Goal: Transaction & Acquisition: Obtain resource

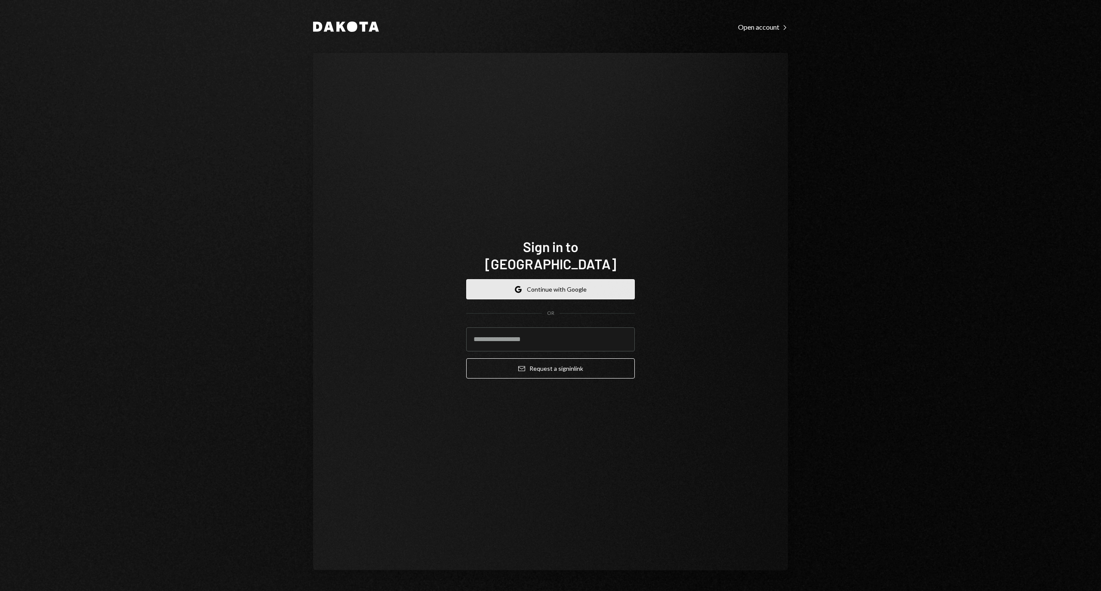
click at [559, 283] on button "Google Continue with Google" at bounding box center [550, 289] width 169 height 20
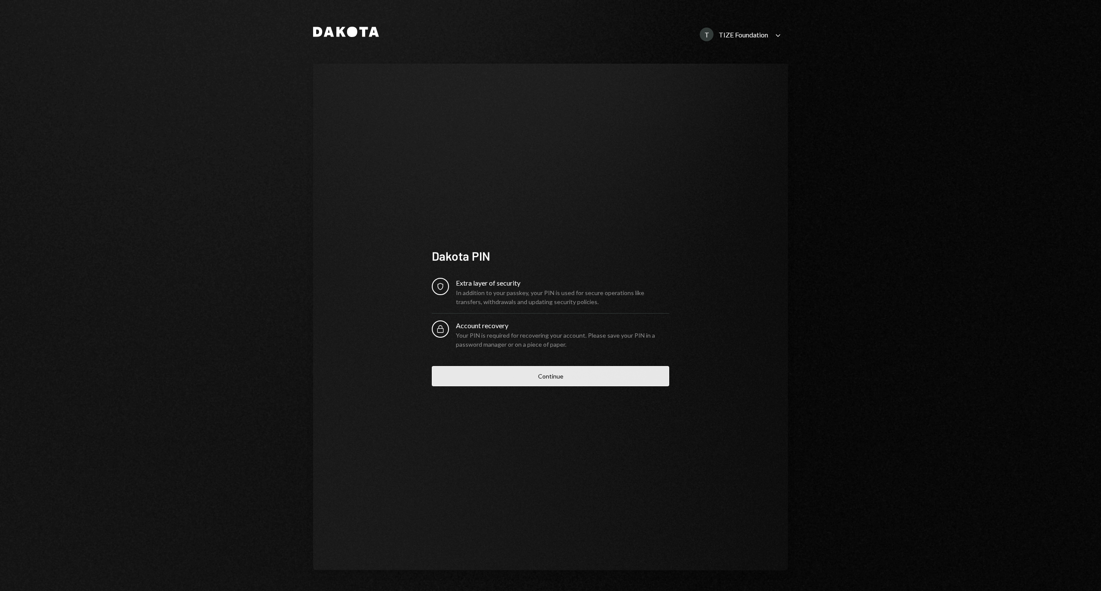
click at [519, 382] on button "Continue" at bounding box center [550, 376] width 237 height 20
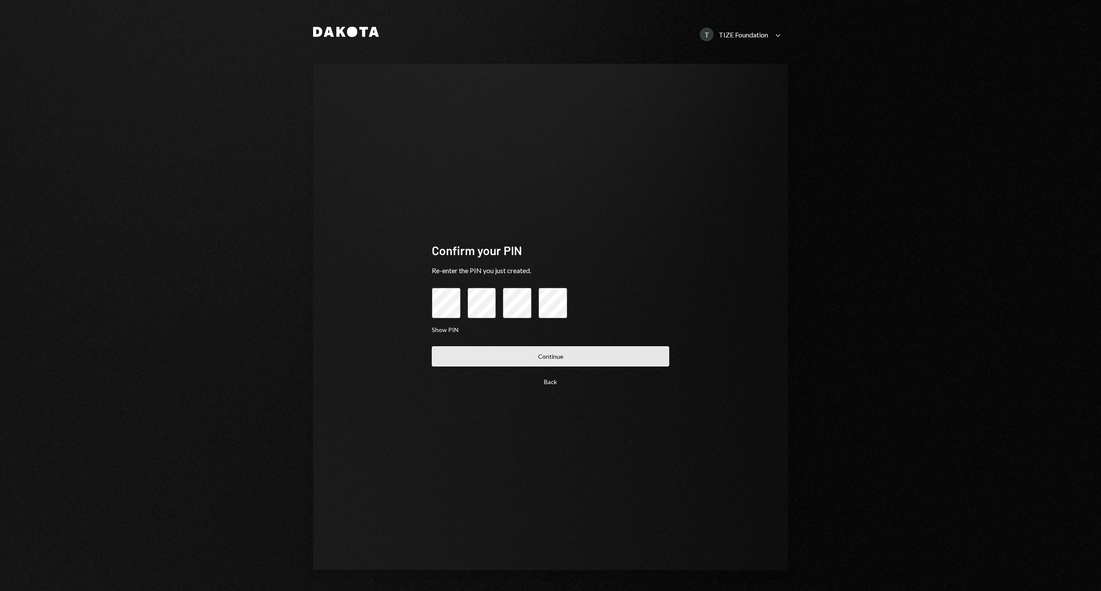
click at [551, 352] on button "Continue" at bounding box center [550, 356] width 237 height 20
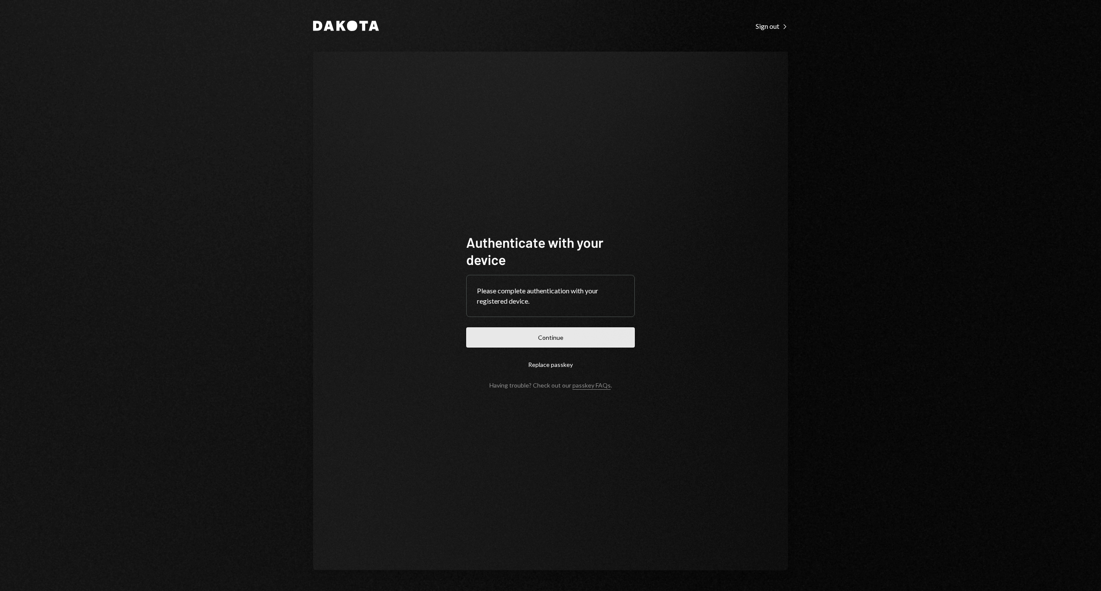
click at [524, 329] on button "Continue" at bounding box center [550, 337] width 169 height 20
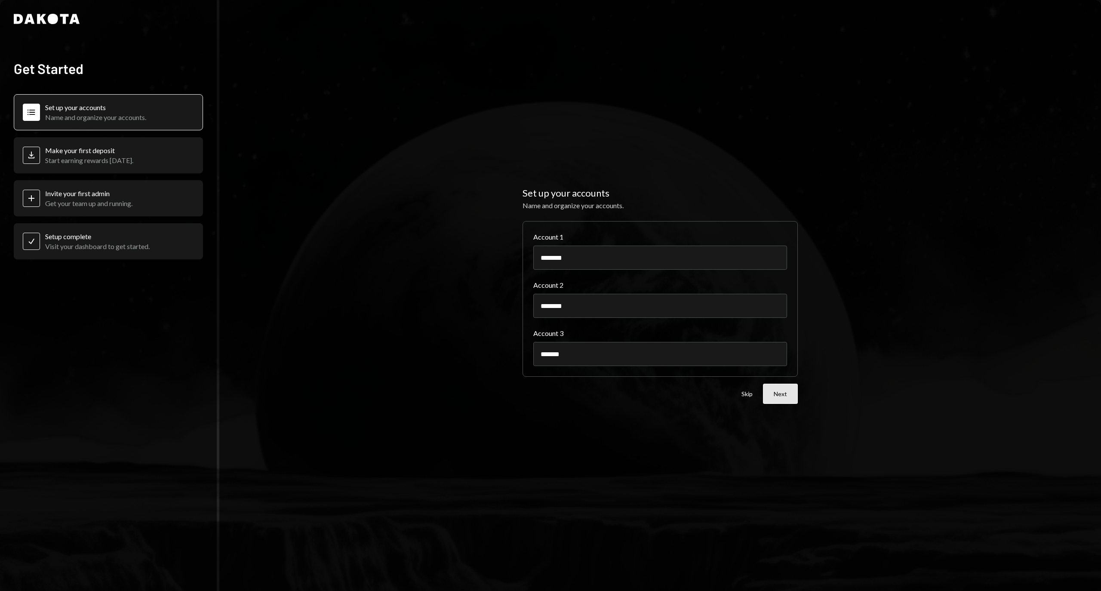
click at [780, 398] on button "Next" at bounding box center [780, 394] width 35 height 20
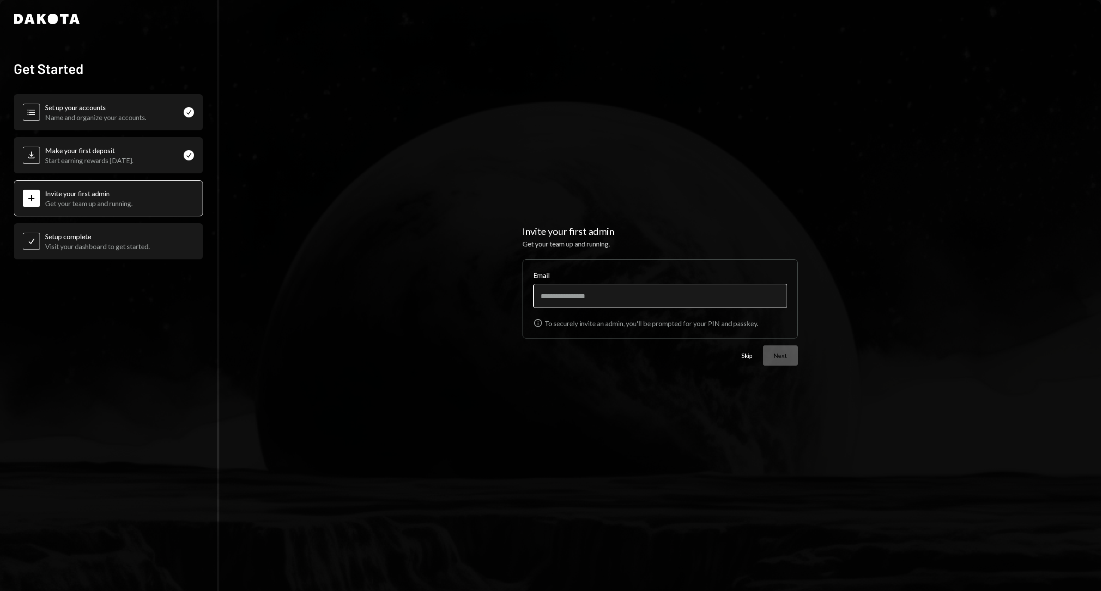
click at [703, 294] on input "Email" at bounding box center [660, 296] width 254 height 24
click at [977, 424] on div "Invite your first admin Get your team up and running. Email Info To securely in…" at bounding box center [660, 295] width 882 height 591
click at [654, 291] on input "Email" at bounding box center [660, 296] width 254 height 24
drag, startPoint x: 589, startPoint y: 296, endPoint x: 465, endPoint y: 287, distance: 124.6
click at [465, 287] on div "**********" at bounding box center [660, 295] width 882 height 591
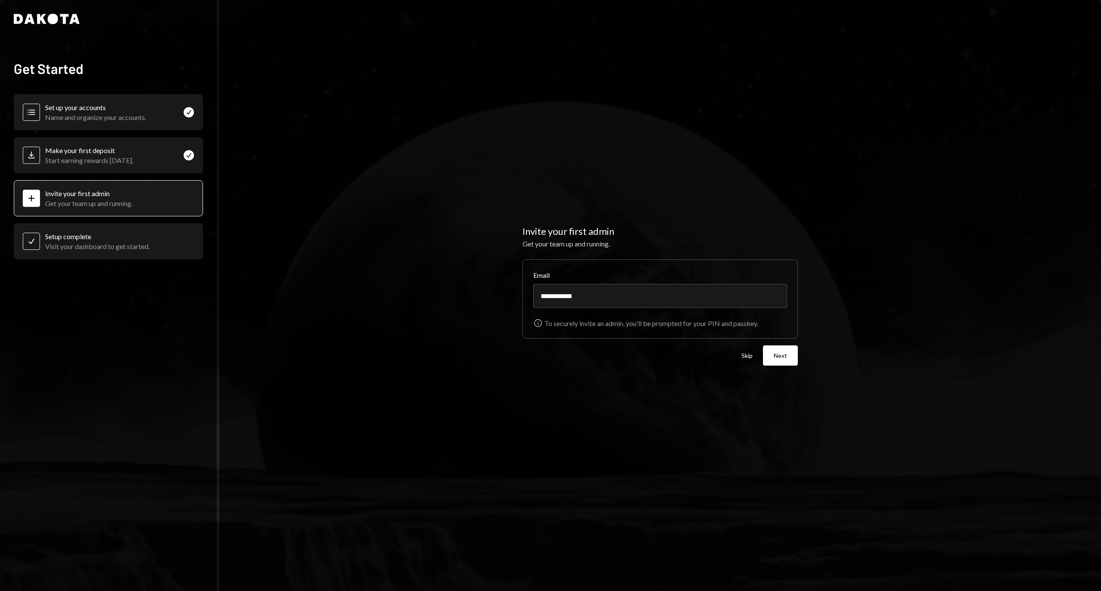
paste input "**********"
type input "**********"
click at [783, 353] on button "Next" at bounding box center [780, 355] width 35 height 20
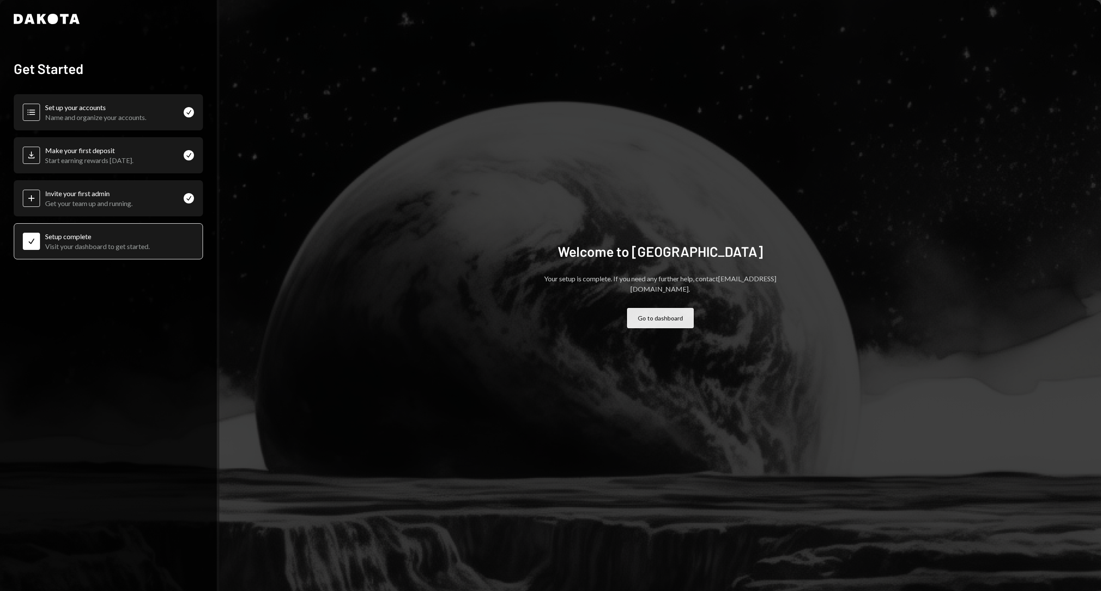
click at [666, 308] on button "Go to dashboard" at bounding box center [660, 318] width 67 height 20
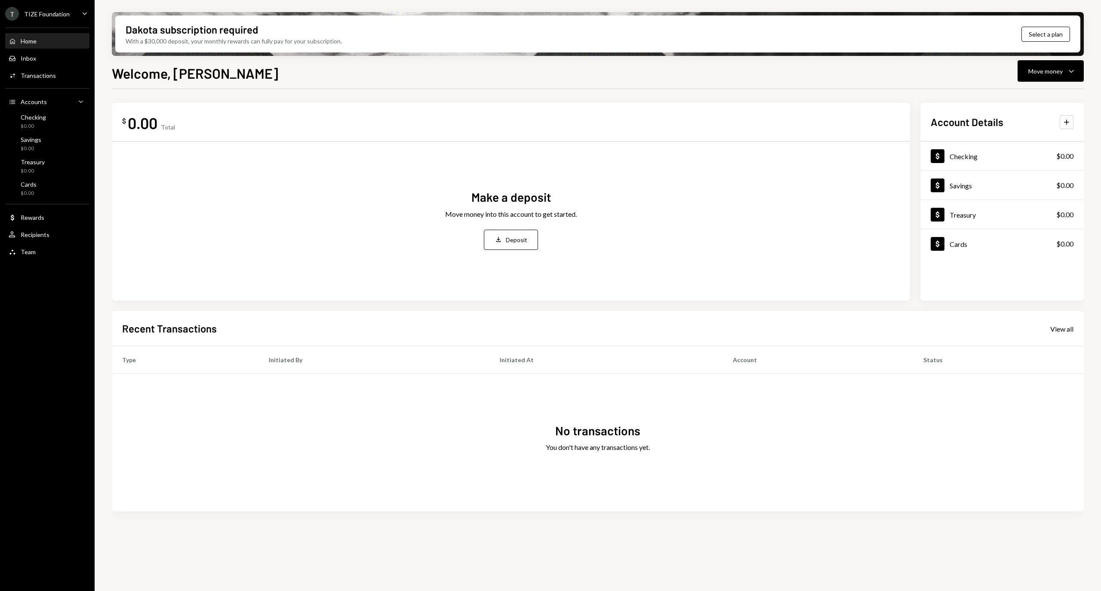
click at [37, 3] on ul "T TIZE Foundation Caret Down Home Home Inbox Inbox Activities Transactions Acco…" at bounding box center [47, 130] width 95 height 261
click at [37, 7] on div "T TIZE Foundation" at bounding box center [37, 14] width 65 height 14
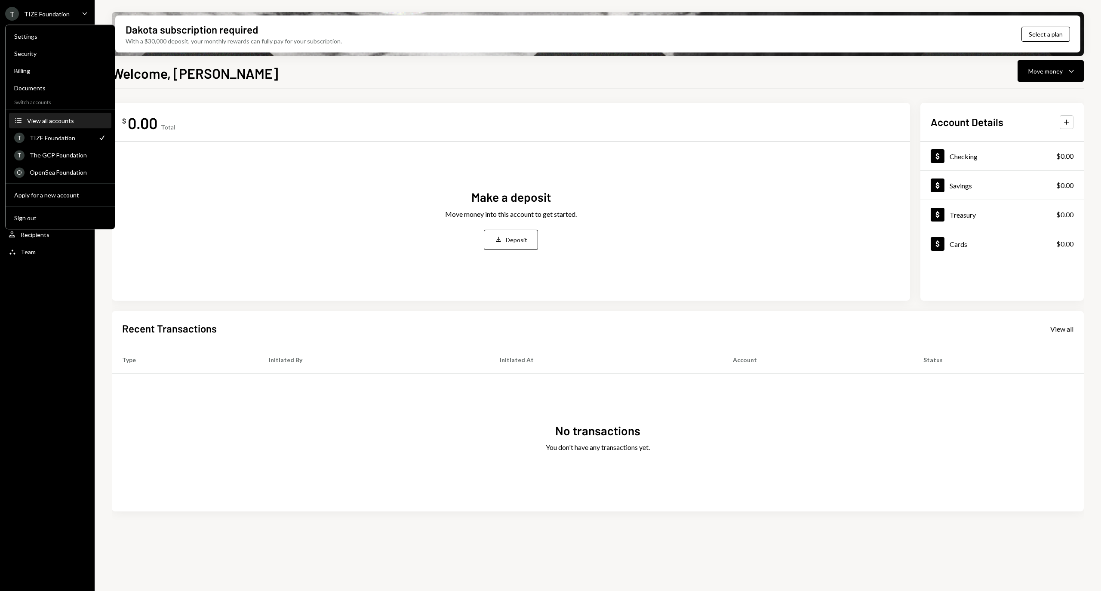
click at [75, 116] on button "Accounts View all accounts" at bounding box center [60, 120] width 102 height 15
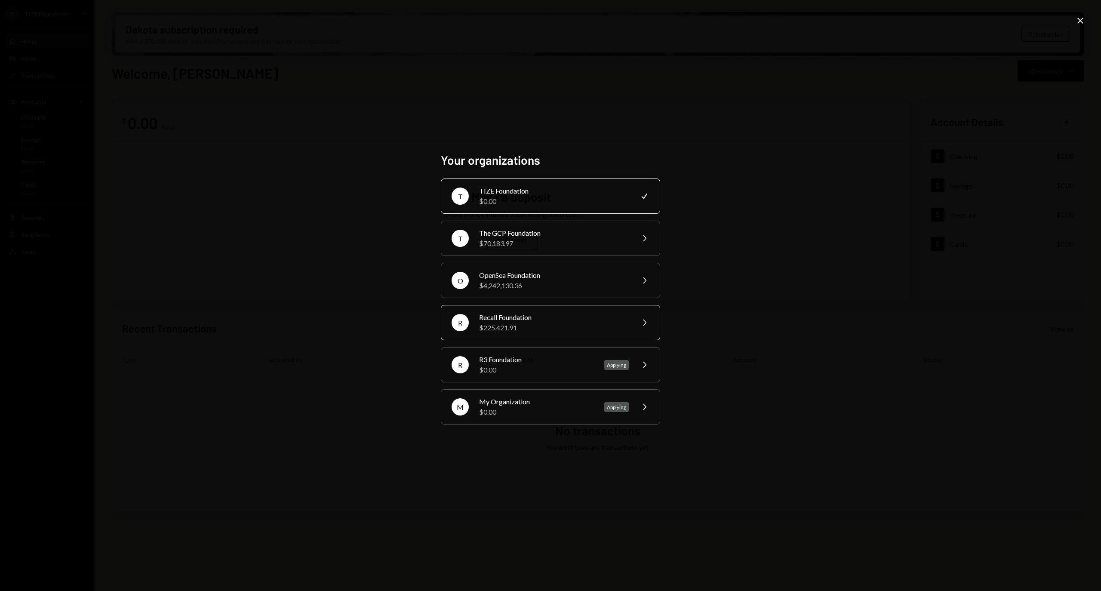
click at [544, 331] on div "$225,421.91" at bounding box center [554, 328] width 150 height 10
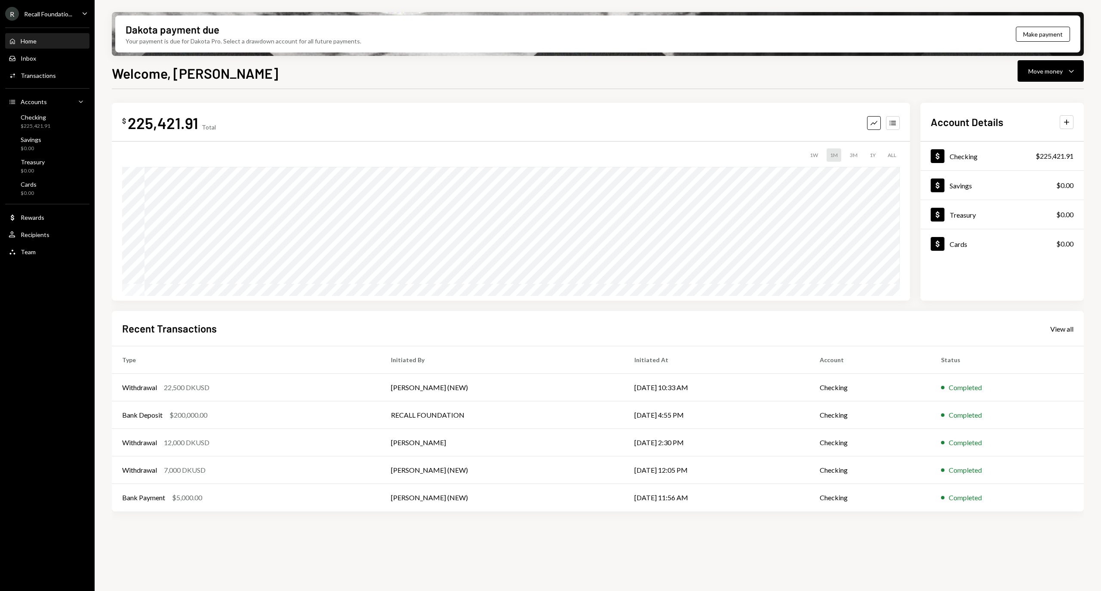
click at [73, 14] on div "R Recall Foundatio... Caret Down" at bounding box center [47, 14] width 95 height 14
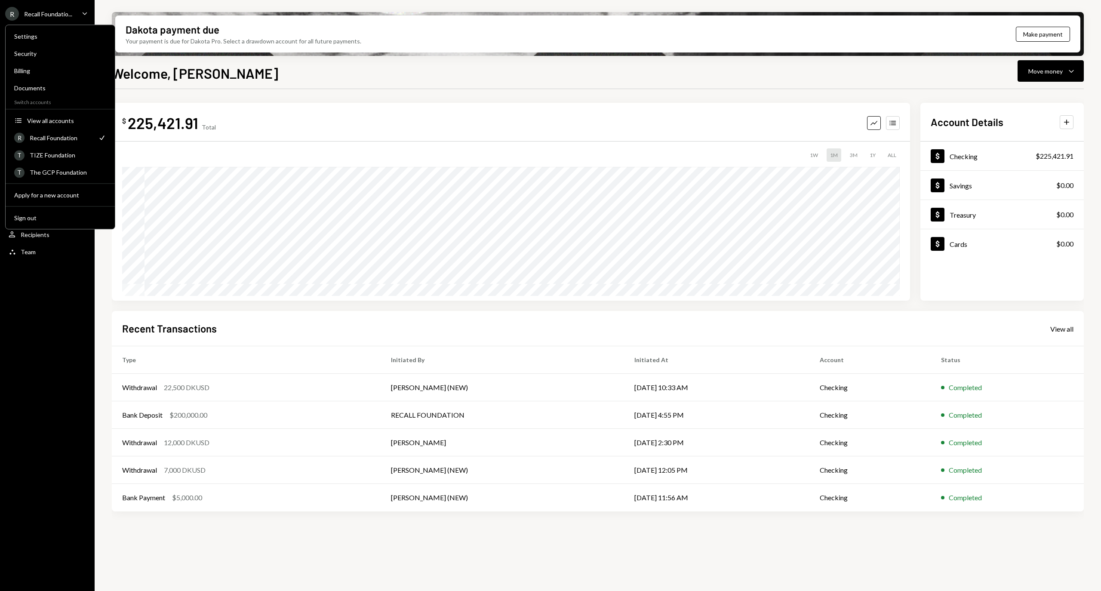
click at [67, 12] on div "Recall Foundatio..." at bounding box center [48, 13] width 48 height 7
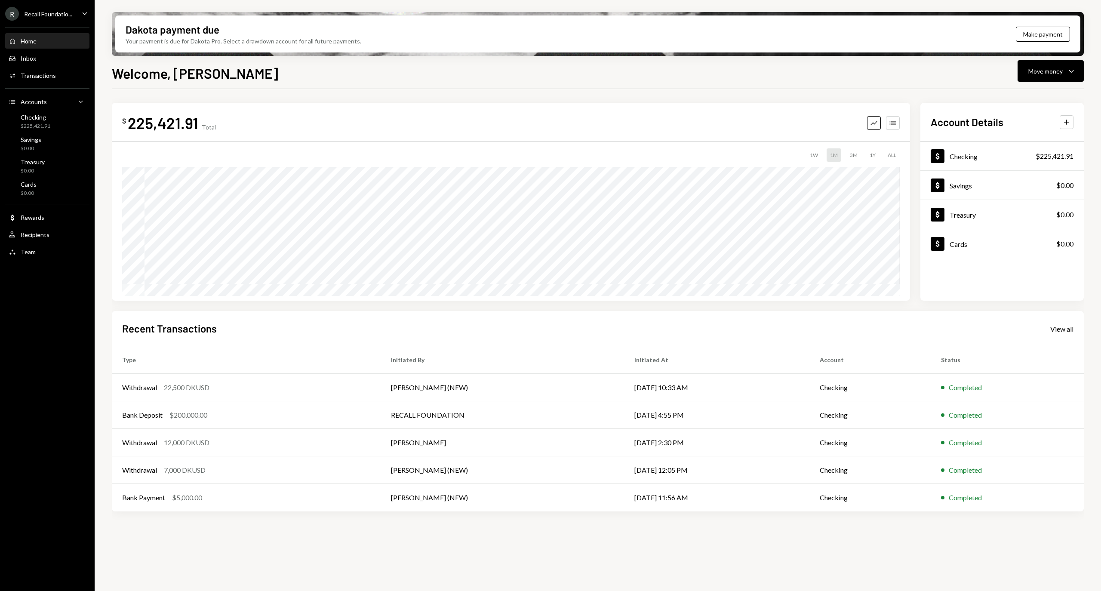
click at [78, 12] on div "R Recall Foundatio... Caret Down" at bounding box center [47, 14] width 95 height 14
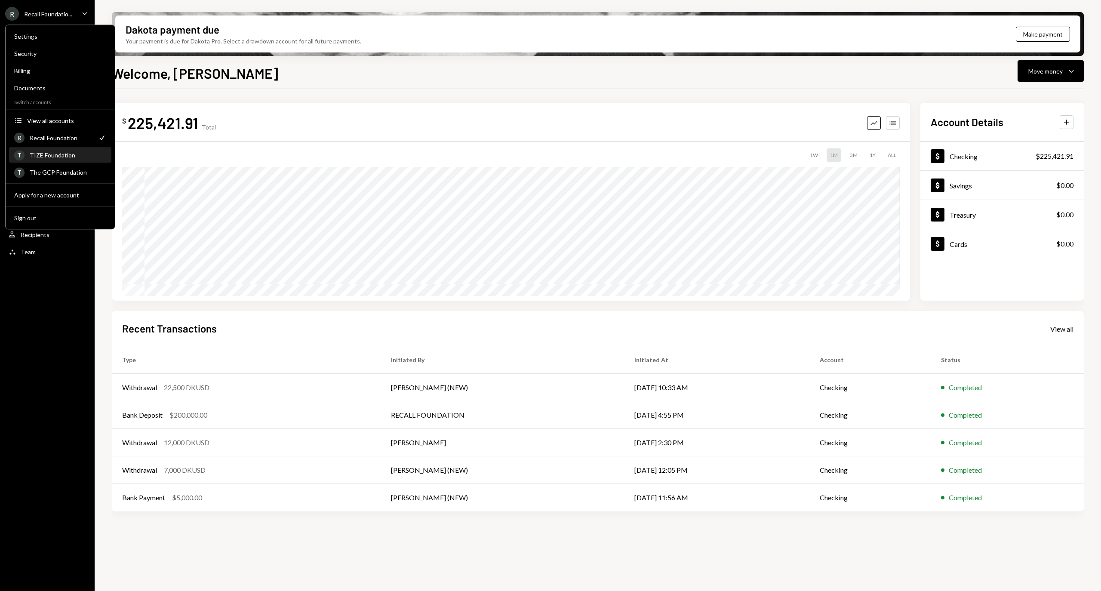
click at [71, 154] on div "TIZE Foundation" at bounding box center [68, 154] width 77 height 7
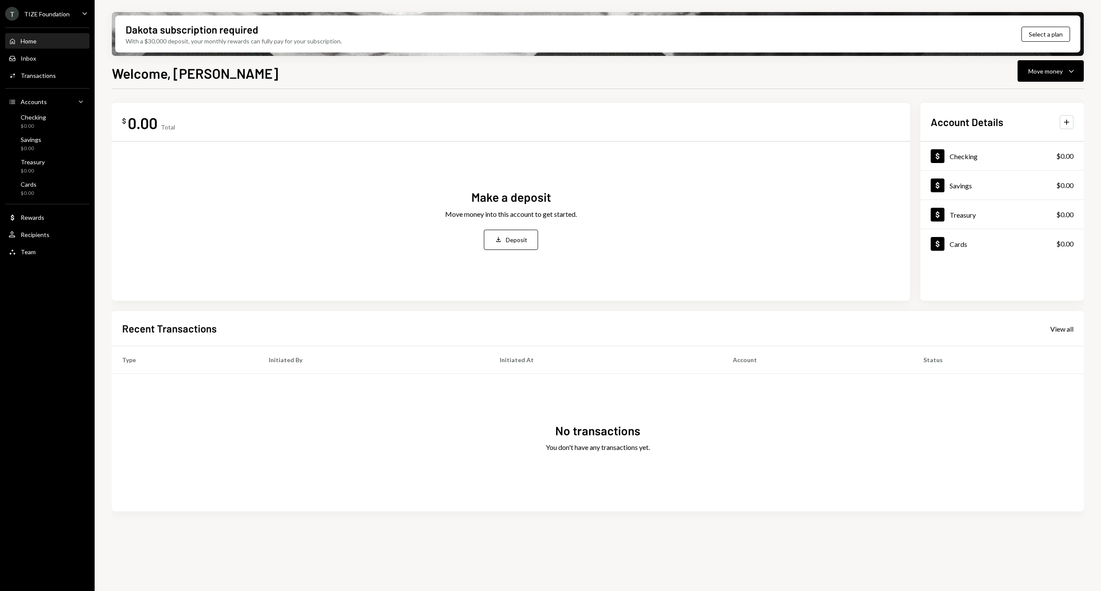
click at [1055, 86] on div "Welcome, Dean Move money Caret Down $ 0.00 Total Make a deposit Move money into…" at bounding box center [598, 352] width 972 height 579
click at [1043, 62] on button "Move money Caret Down" at bounding box center [1051, 71] width 66 height 22
click at [1034, 139] on div "Deposit" at bounding box center [1043, 135] width 63 height 9
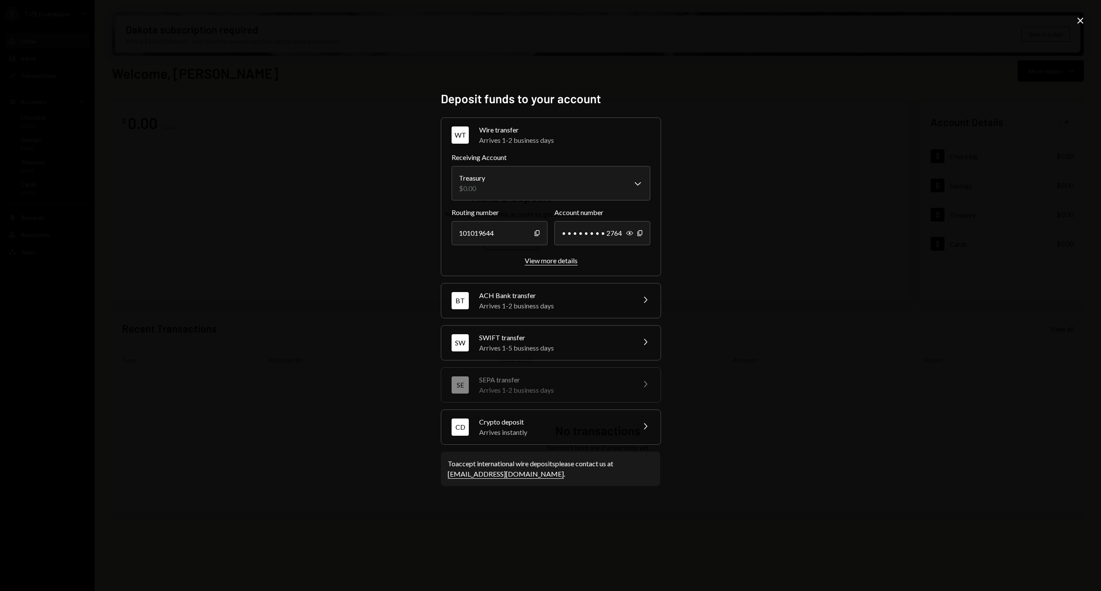
click at [551, 257] on div "View more details" at bounding box center [551, 260] width 53 height 8
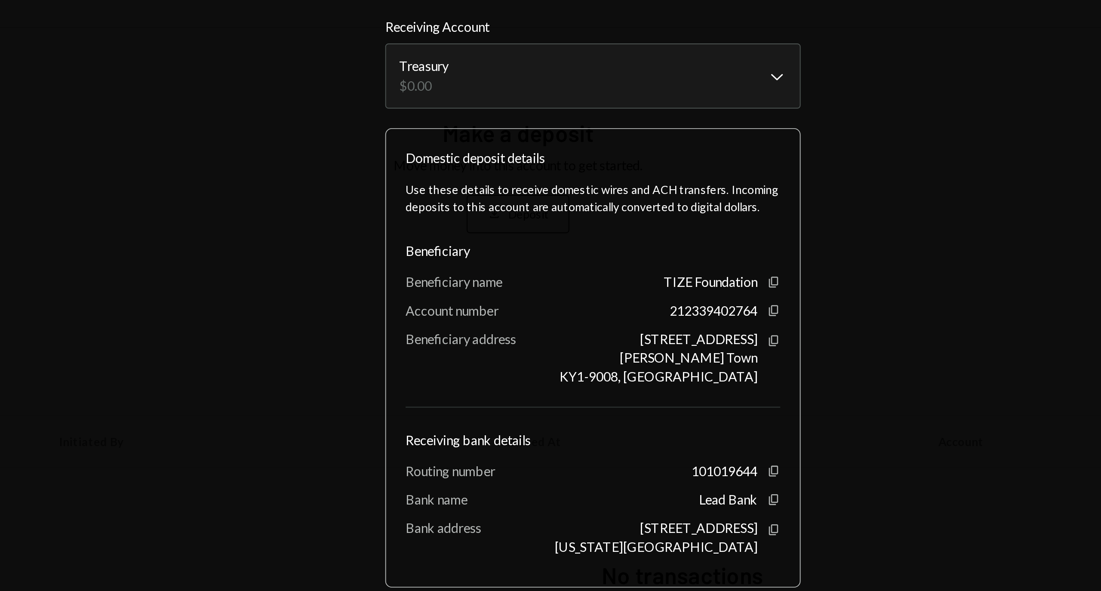
click at [722, 274] on div "**********" at bounding box center [550, 295] width 1101 height 591
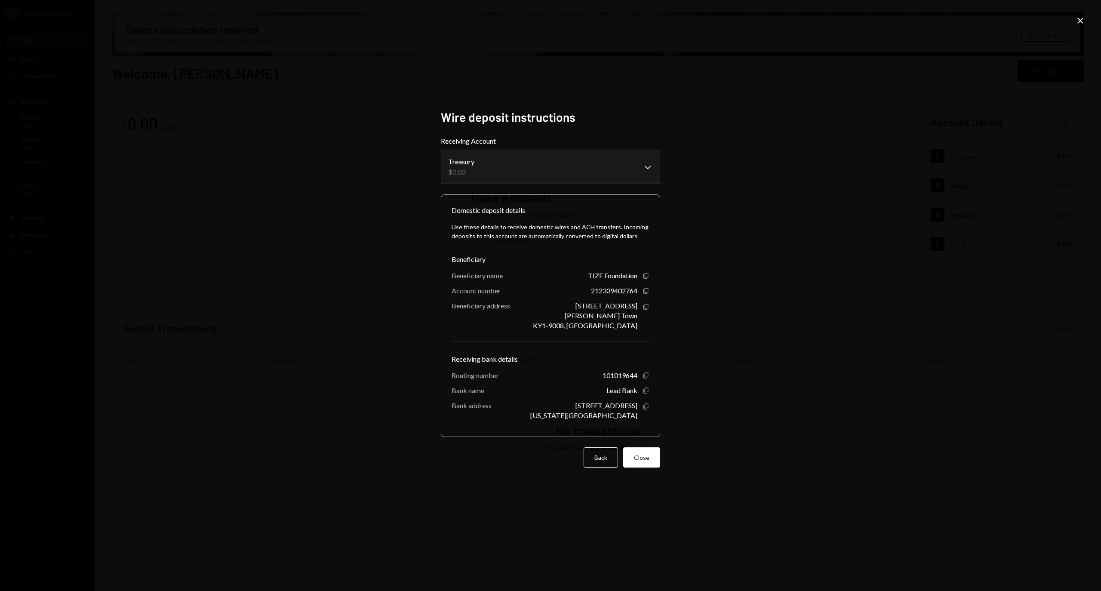
click at [738, 315] on div "**********" at bounding box center [550, 295] width 1101 height 591
click at [1080, 22] on icon "Close" at bounding box center [1080, 20] width 10 height 10
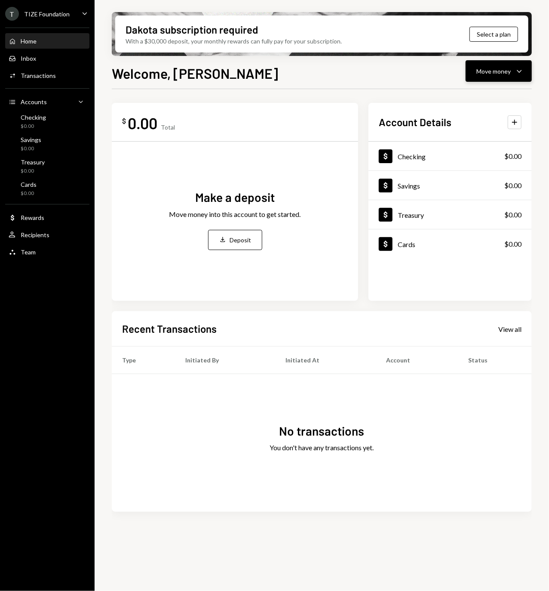
click at [510, 65] on button "Move money Caret Down" at bounding box center [499, 71] width 66 height 22
click at [470, 135] on div "Deposit" at bounding box center [492, 135] width 63 height 9
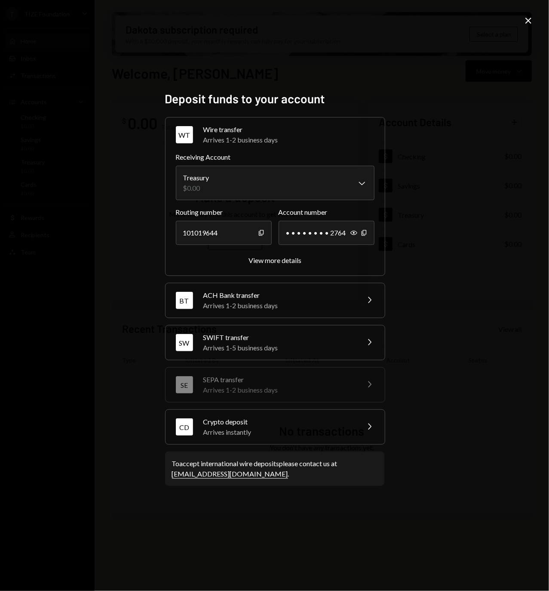
click at [274, 427] on div "Arrives instantly" at bounding box center [278, 432] width 151 height 10
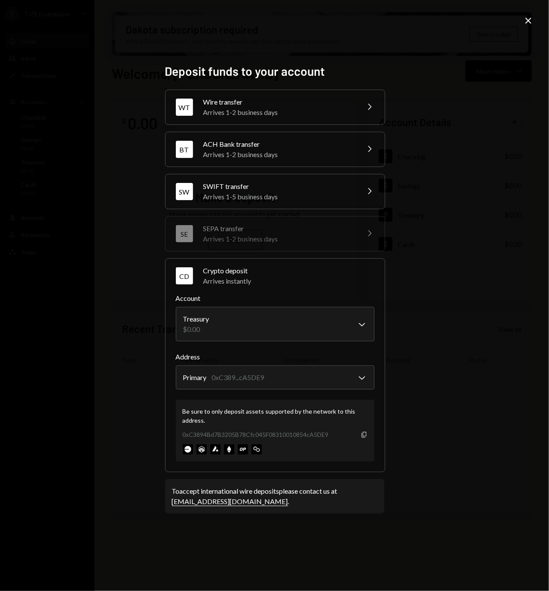
click at [364, 435] on icon "Copy" at bounding box center [364, 434] width 7 height 7
click at [241, 114] on div "Arrives 1-2 business days" at bounding box center [278, 112] width 151 height 10
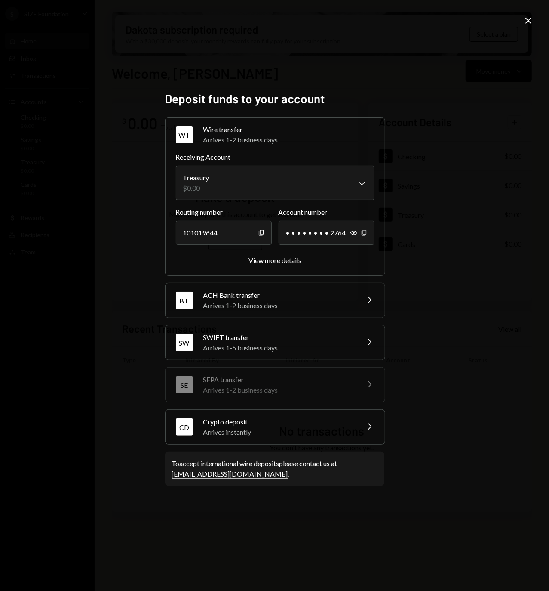
click at [301, 294] on div "ACH Bank transfer" at bounding box center [278, 295] width 151 height 10
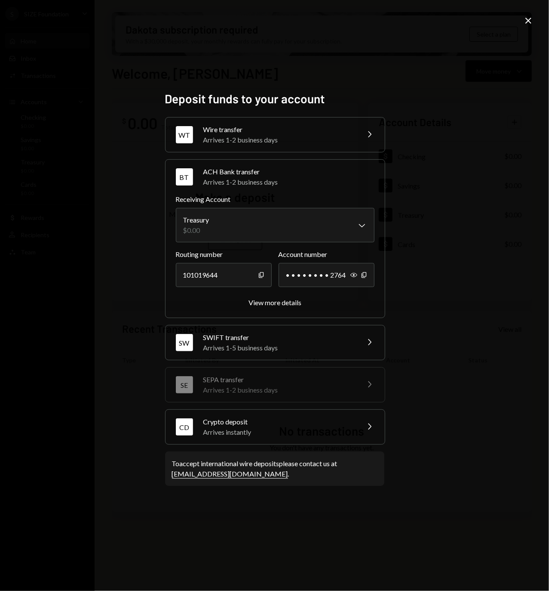
click at [316, 138] on div "Arrives 1-2 business days" at bounding box center [278, 140] width 151 height 10
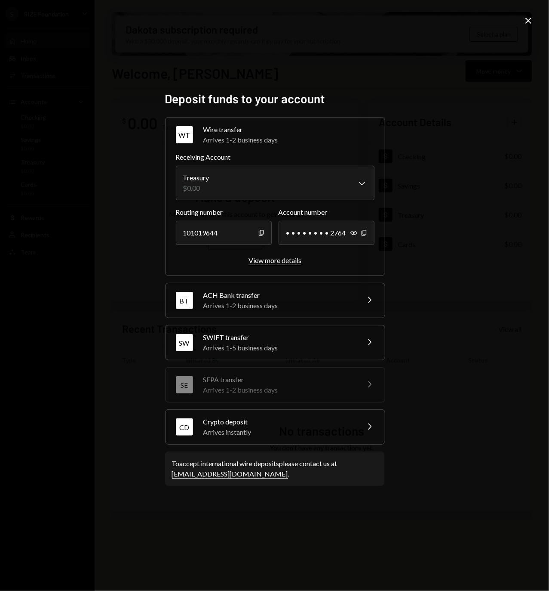
click at [280, 259] on div "View more details" at bounding box center [275, 260] width 53 height 8
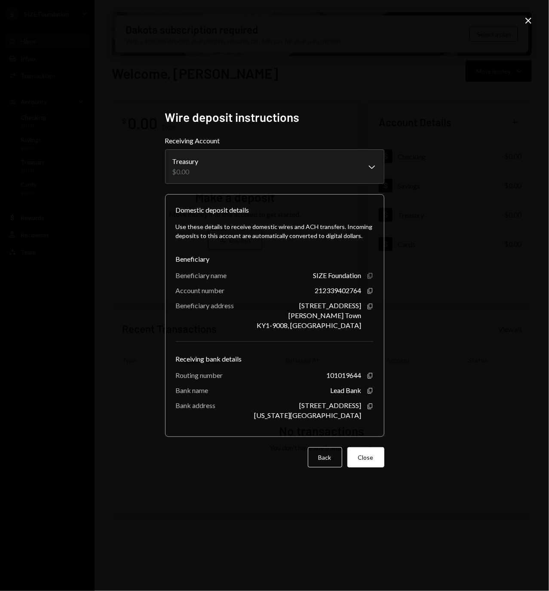
click at [370, 279] on icon "Copy" at bounding box center [370, 275] width 7 height 7
click at [370, 294] on icon "Copy" at bounding box center [370, 290] width 7 height 7
click at [367, 310] on div "Copy" at bounding box center [370, 306] width 7 height 7
click at [365, 312] on div "190 Elgin Avenue George Town KY1-9008, KY Copy" at bounding box center [315, 315] width 117 height 28
click at [368, 309] on icon "button" at bounding box center [370, 307] width 5 height 6
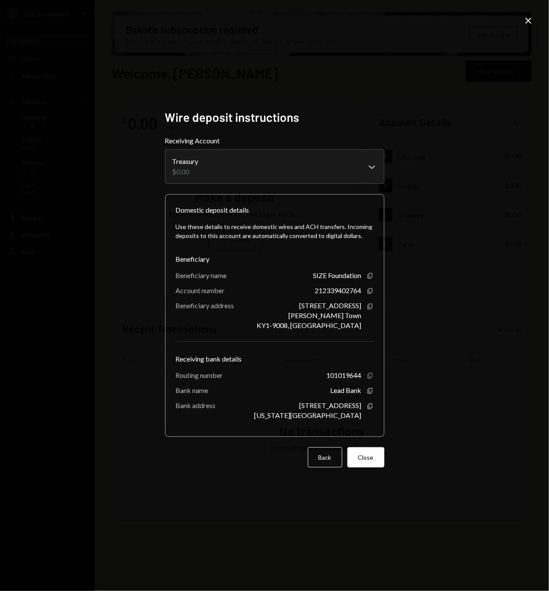
click at [369, 375] on icon "Copy" at bounding box center [370, 375] width 7 height 7
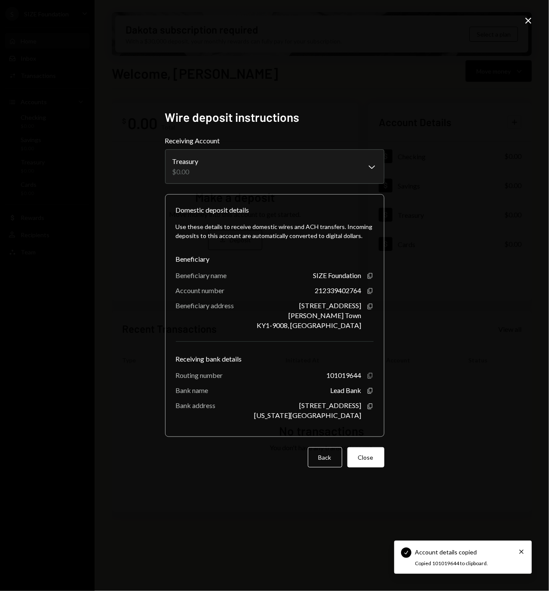
click at [369, 375] on icon "Copy" at bounding box center [370, 375] width 7 height 7
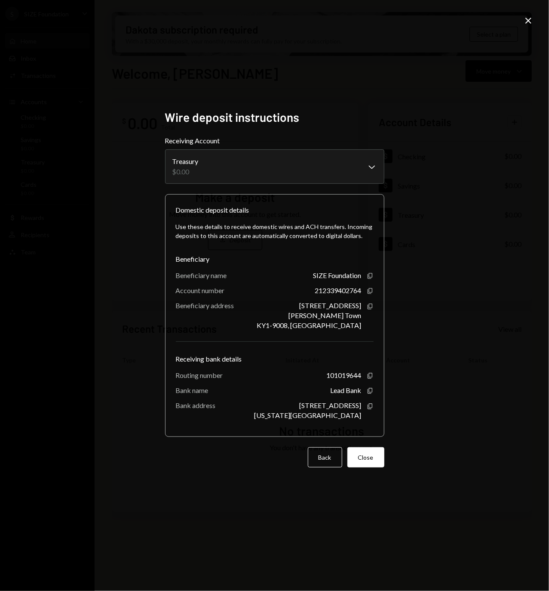
click at [368, 371] on div "101019644 Copy" at bounding box center [350, 375] width 47 height 8
click at [370, 373] on icon "Copy" at bounding box center [370, 375] width 7 height 7
click at [368, 387] on icon "Copy" at bounding box center [370, 390] width 7 height 7
click at [368, 403] on icon "button" at bounding box center [370, 406] width 5 height 6
click at [530, 28] on div "**********" at bounding box center [274, 295] width 549 height 591
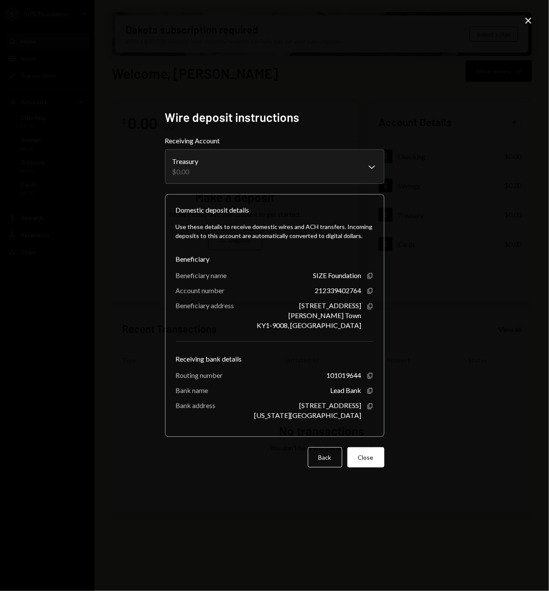
click at [529, 24] on icon "Close" at bounding box center [528, 20] width 10 height 10
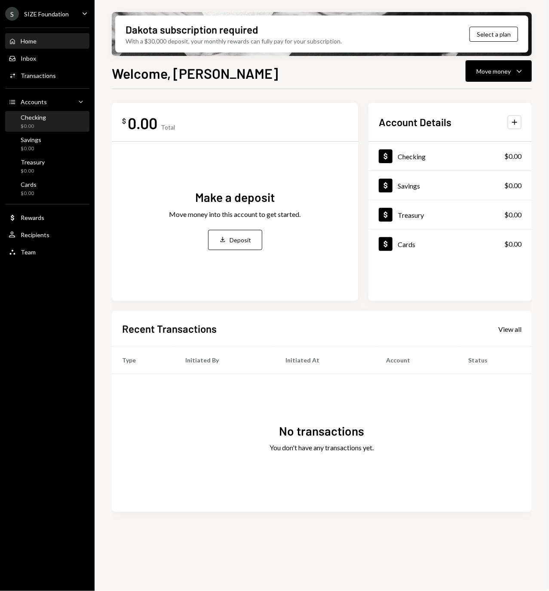
click at [57, 119] on div "Checking $0.00" at bounding box center [47, 122] width 77 height 16
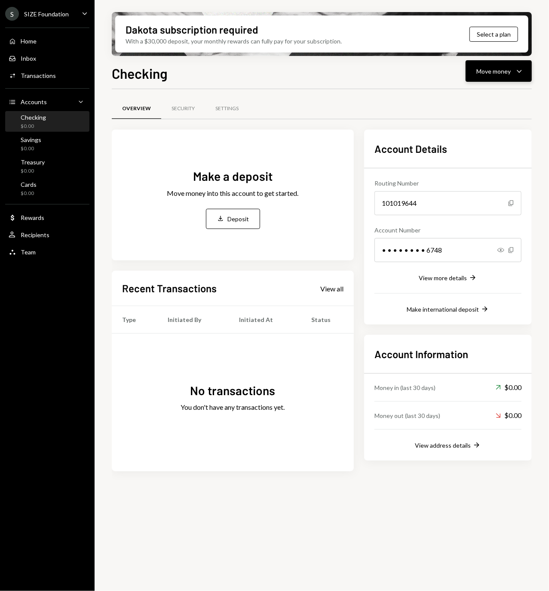
click at [503, 68] on div "Move money" at bounding box center [494, 71] width 34 height 9
click at [476, 138] on div "Deposit" at bounding box center [492, 135] width 63 height 9
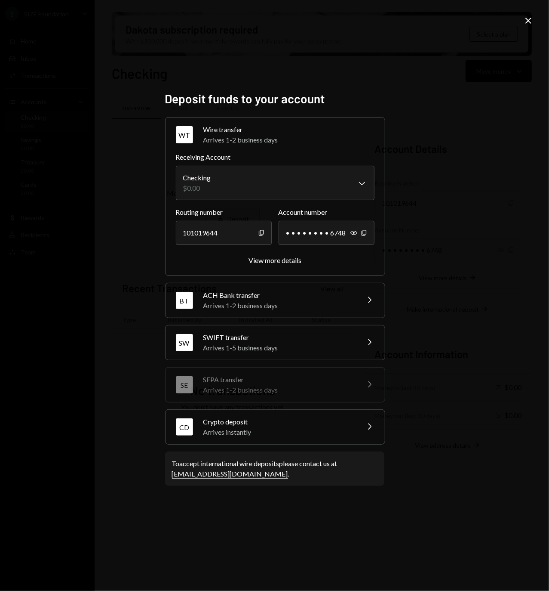
click at [530, 21] on icon at bounding box center [529, 21] width 6 height 6
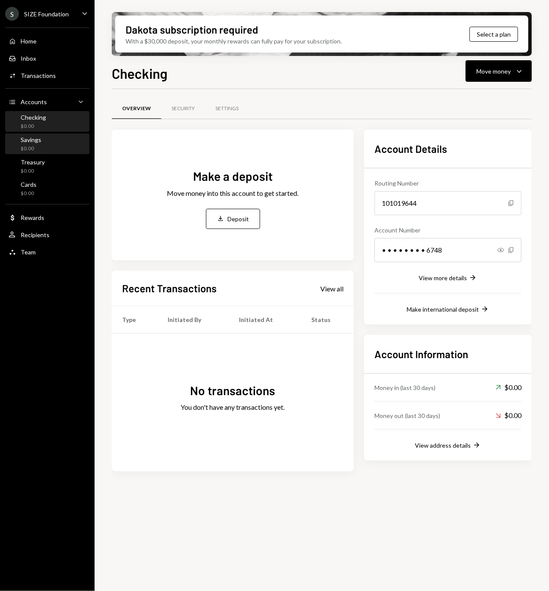
click at [35, 141] on div "Savings" at bounding box center [31, 139] width 21 height 7
click at [517, 76] on button "Move money Caret Down" at bounding box center [499, 71] width 66 height 22
click at [325, 98] on div "Overview Security Settings" at bounding box center [322, 109] width 420 height 22
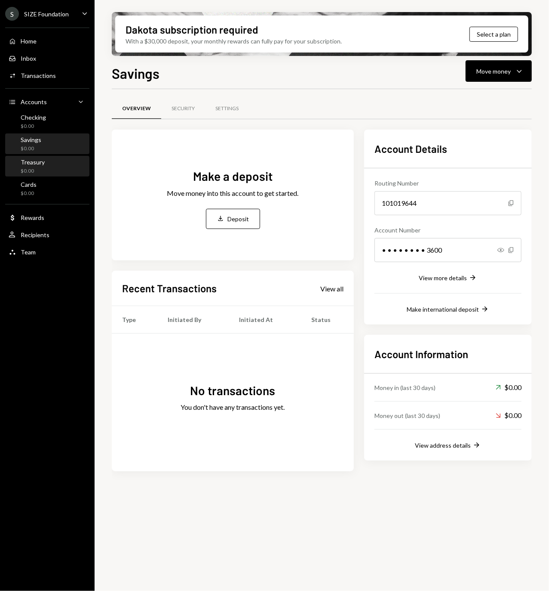
click at [47, 167] on div "Treasury $0.00" at bounding box center [47, 166] width 77 height 16
click at [495, 75] on div "Move money" at bounding box center [494, 71] width 34 height 9
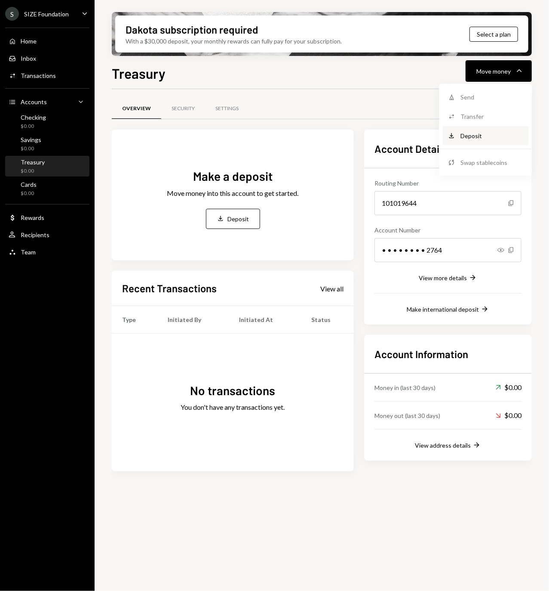
click at [480, 137] on div "Deposit" at bounding box center [492, 135] width 63 height 9
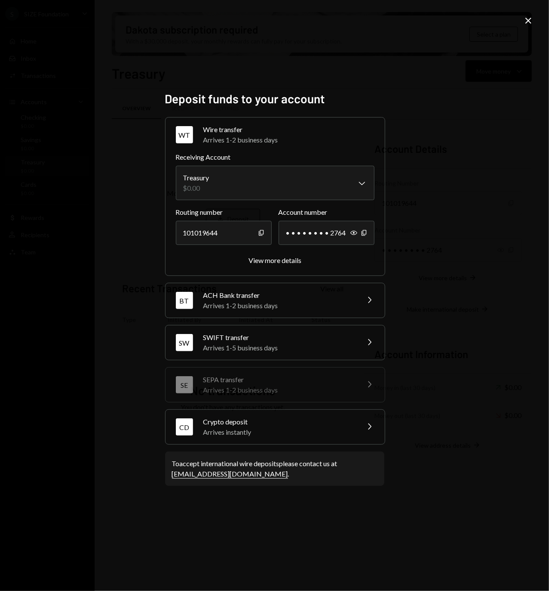
click at [525, 15] on icon "Close" at bounding box center [528, 20] width 10 height 10
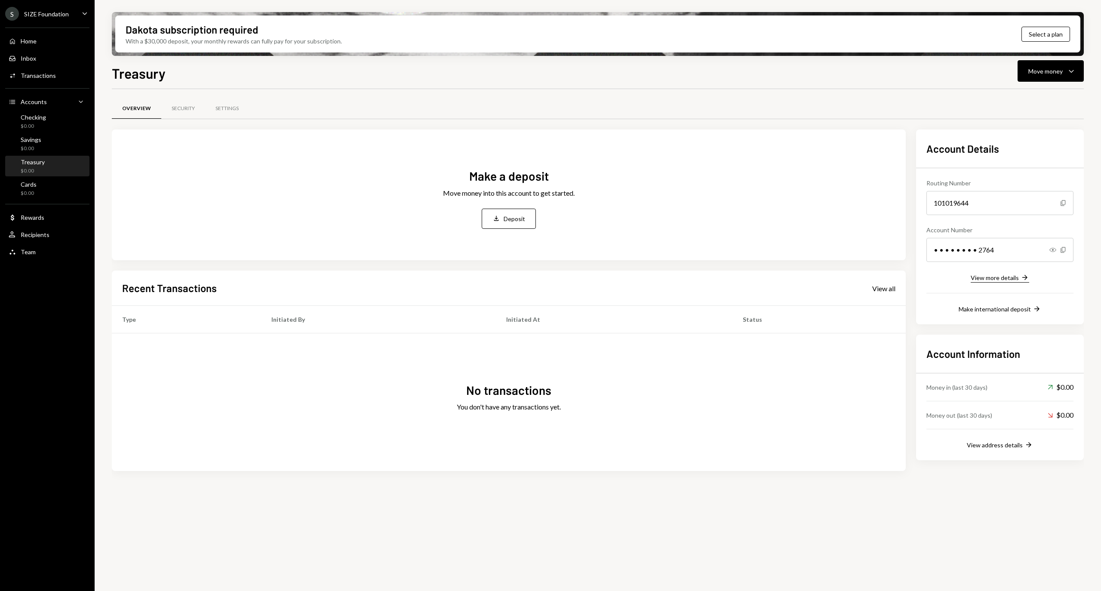
click at [549, 277] on div "View more details" at bounding box center [995, 277] width 48 height 7
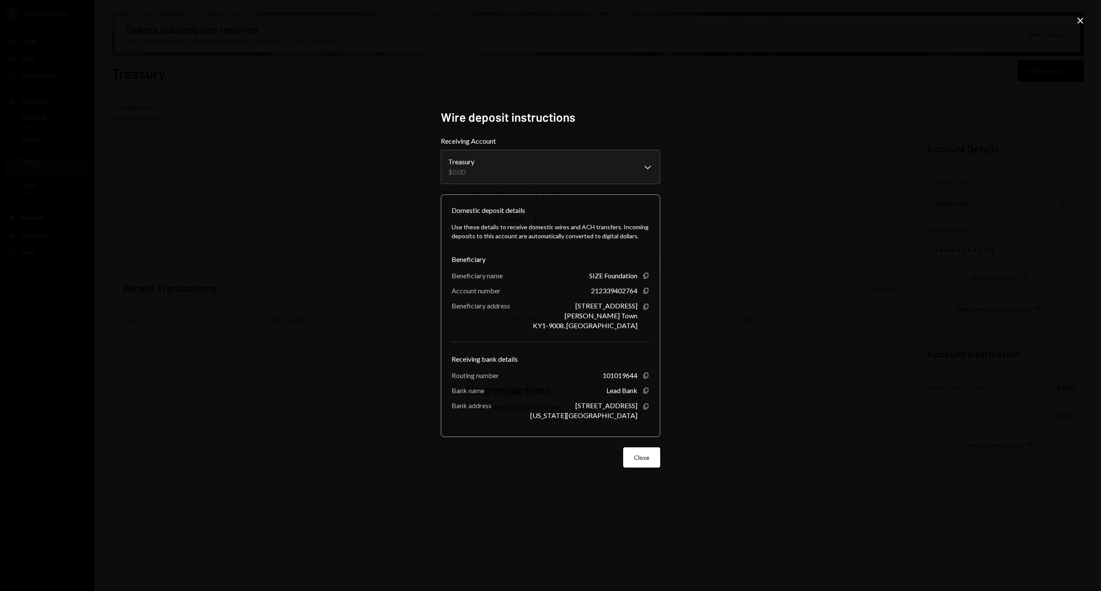
click at [549, 21] on icon "Close" at bounding box center [1080, 20] width 10 height 10
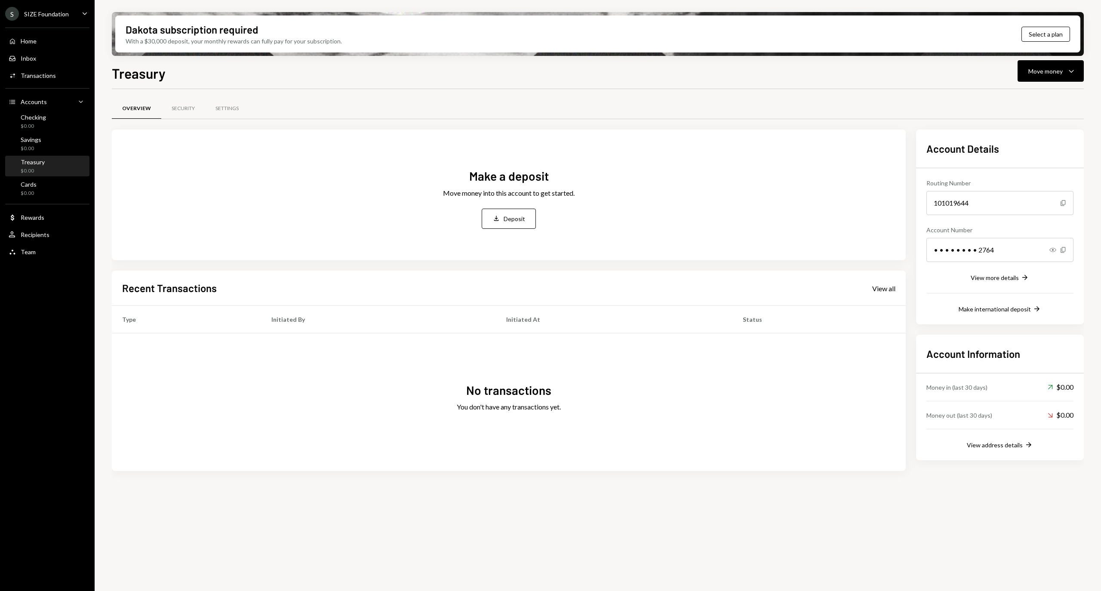
click at [35, 166] on div "Treasury $0.00" at bounding box center [33, 166] width 24 height 16
click at [175, 112] on div "Security" at bounding box center [183, 108] width 44 height 21
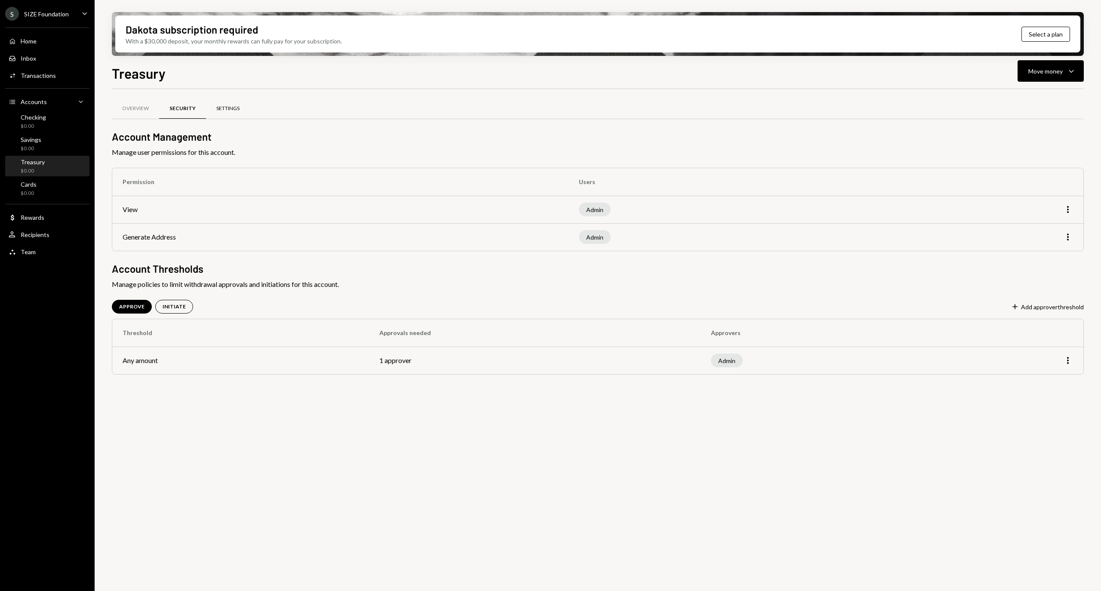
click at [225, 103] on div "Settings" at bounding box center [228, 108] width 44 height 21
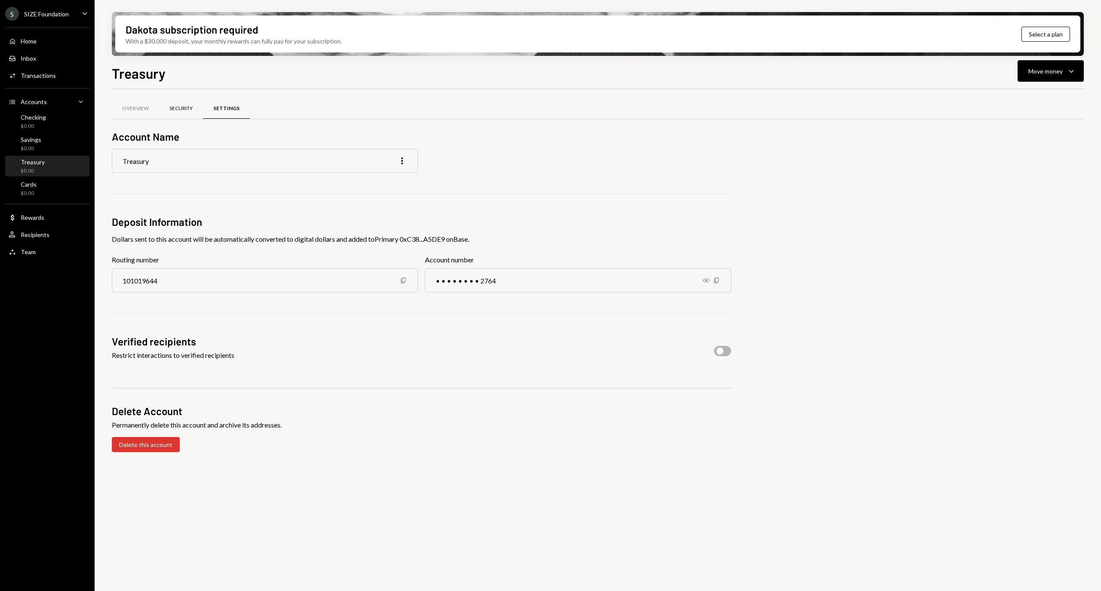
click at [188, 110] on div "Security" at bounding box center [180, 108] width 23 height 7
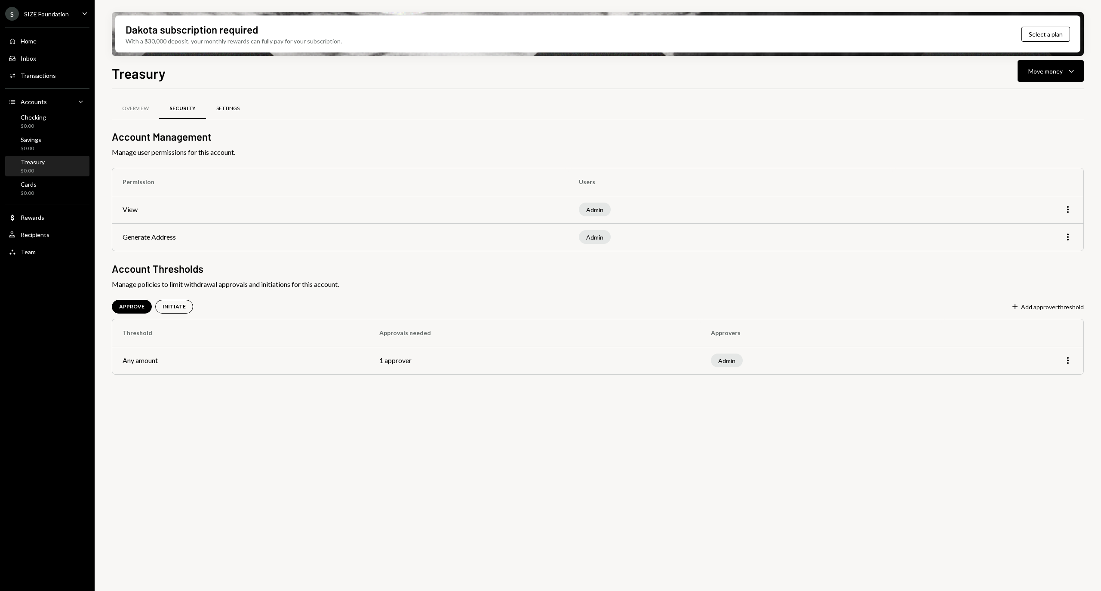
click at [230, 112] on div "Settings" at bounding box center [228, 108] width 44 height 21
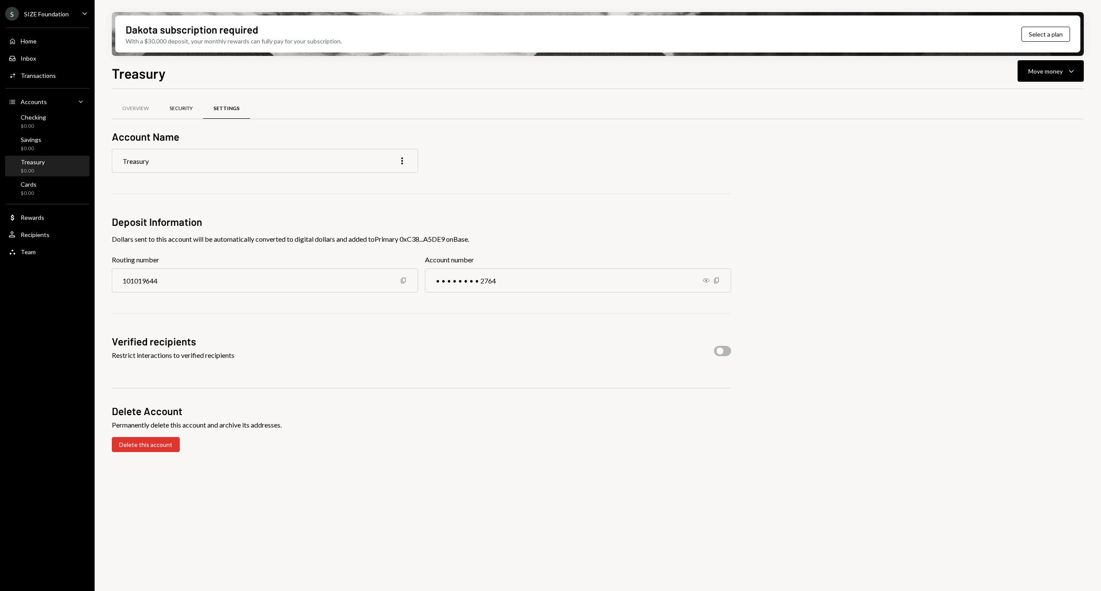
click at [181, 102] on div "Security" at bounding box center [181, 108] width 44 height 21
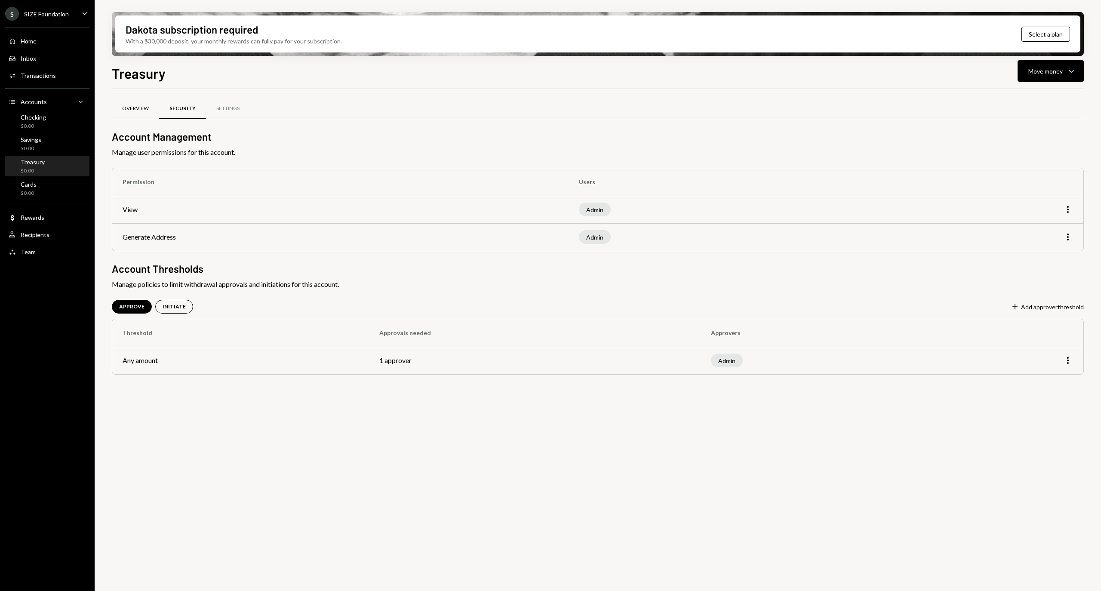
click at [148, 104] on div "Overview" at bounding box center [135, 108] width 47 height 21
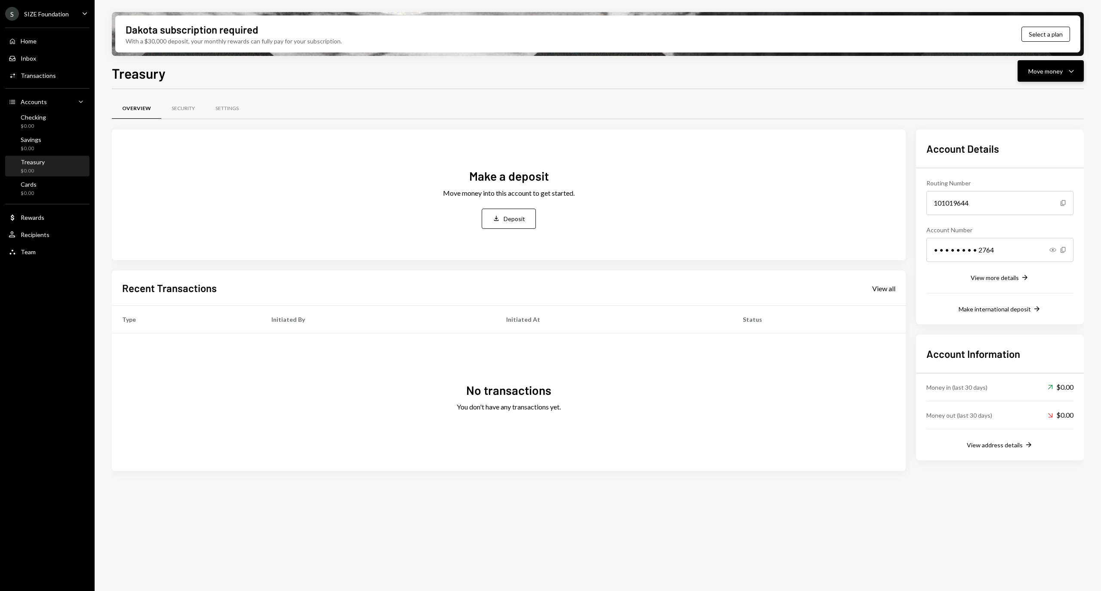
click at [1056, 69] on div "Move money" at bounding box center [1045, 71] width 34 height 9
click at [1026, 145] on div "Deposit Deposit" at bounding box center [1037, 135] width 86 height 19
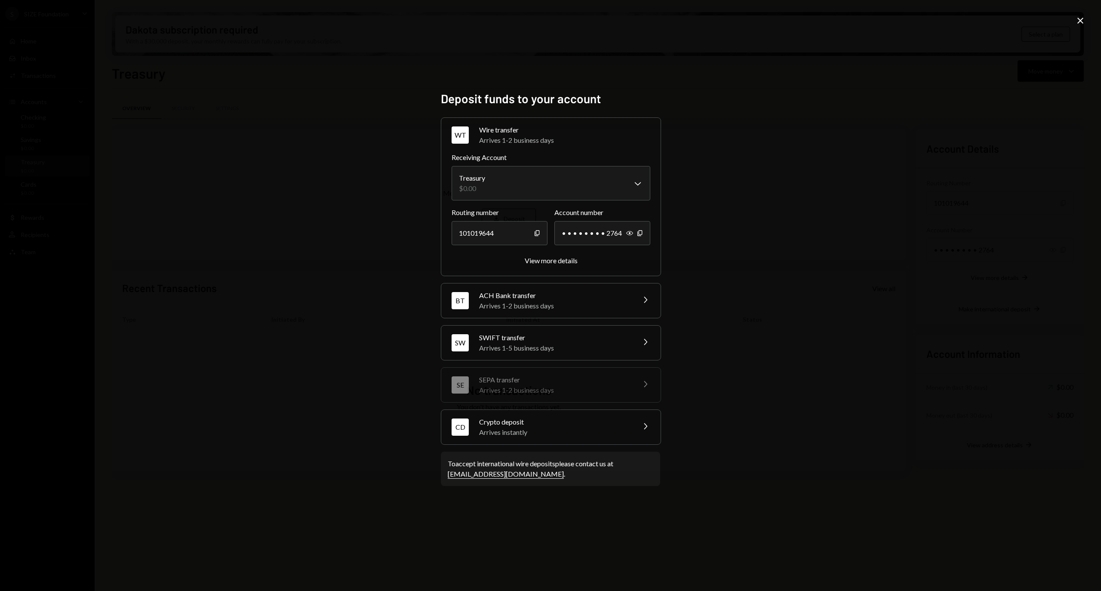
click at [631, 418] on div "CD Crypto deposit Arrives instantly Chevron Right" at bounding box center [550, 427] width 219 height 34
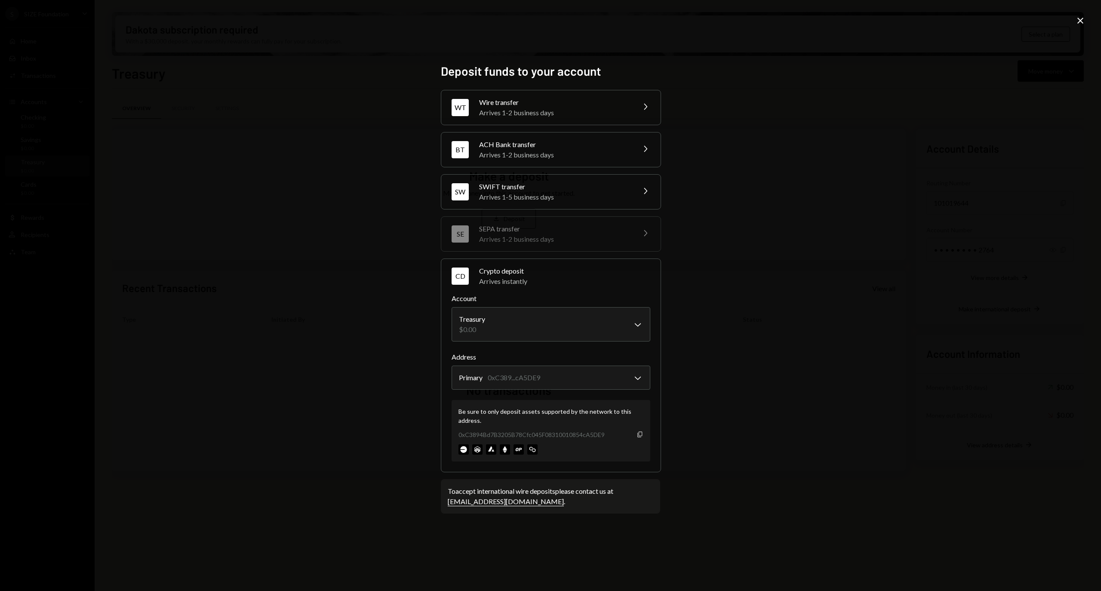
click at [637, 436] on icon "button" at bounding box center [639, 435] width 5 height 6
click at [574, 150] on div "Arrives 1-2 business days" at bounding box center [554, 155] width 151 height 10
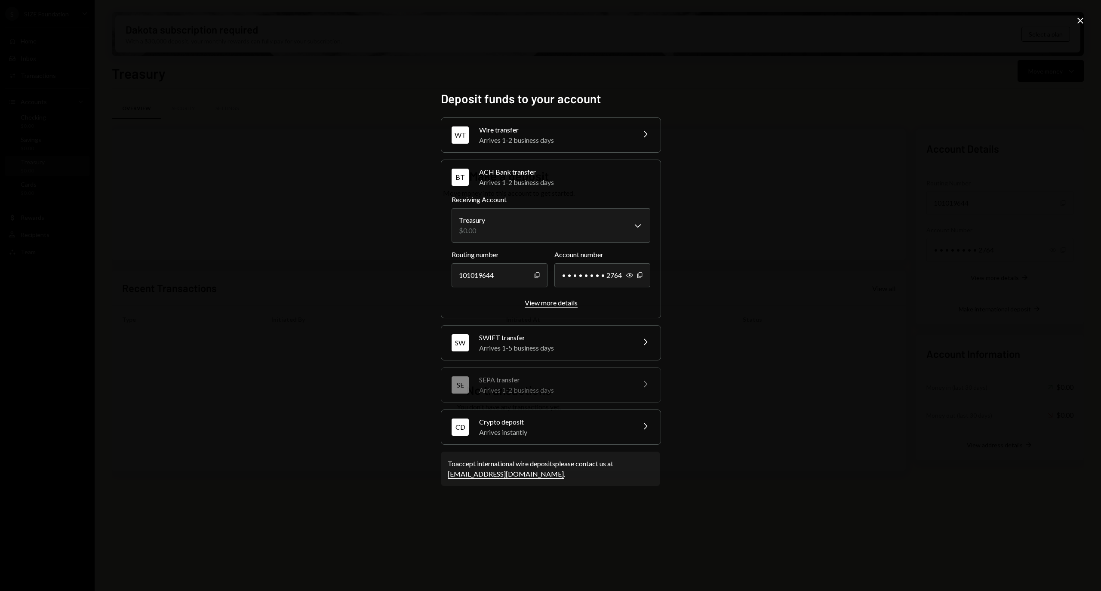
click at [543, 299] on div "View more details" at bounding box center [551, 302] width 53 height 8
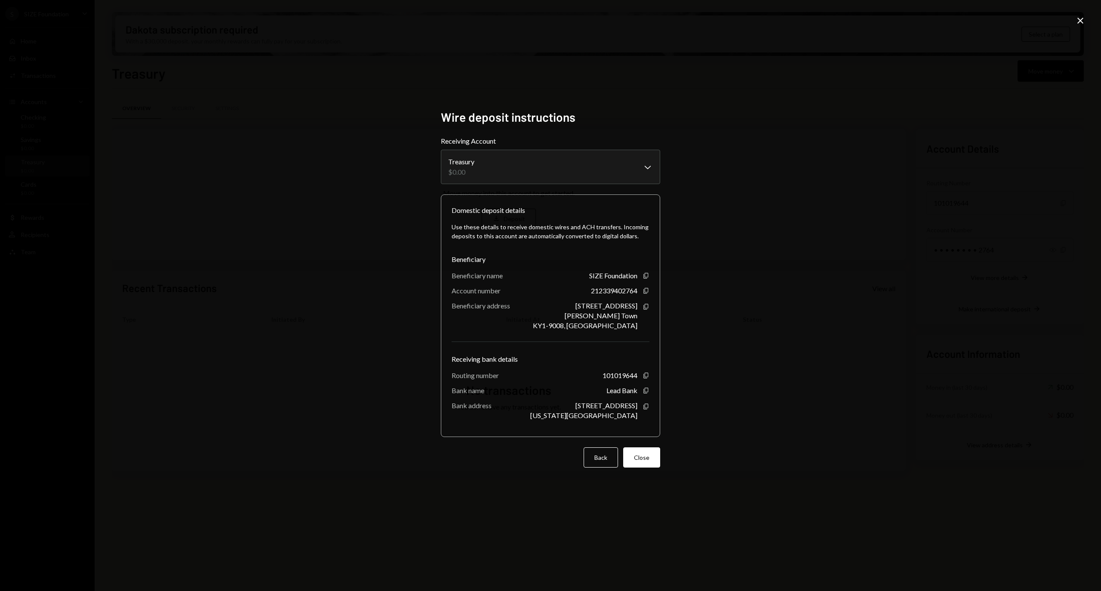
click at [941, 135] on div "**********" at bounding box center [550, 295] width 1101 height 591
click at [1080, 21] on icon at bounding box center [1080, 21] width 6 height 6
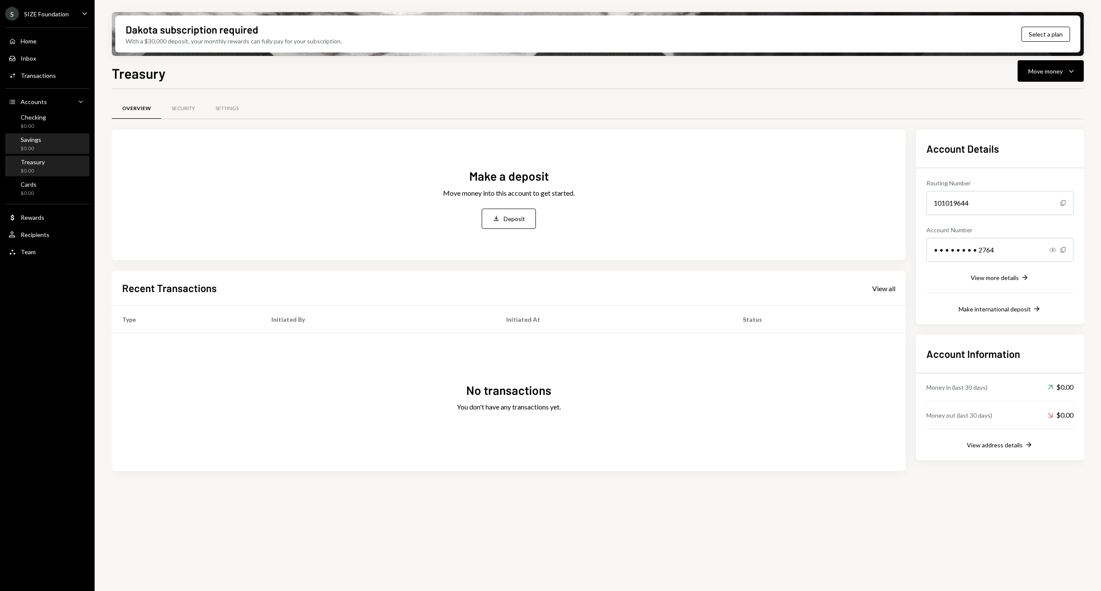
click at [30, 136] on div "Savings" at bounding box center [31, 139] width 21 height 7
click at [37, 117] on div "Checking" at bounding box center [33, 117] width 25 height 7
click at [27, 176] on div "Treasury $0.00" at bounding box center [47, 167] width 77 height 20
click at [1001, 283] on button "View more details Right Arrow" at bounding box center [1000, 277] width 58 height 9
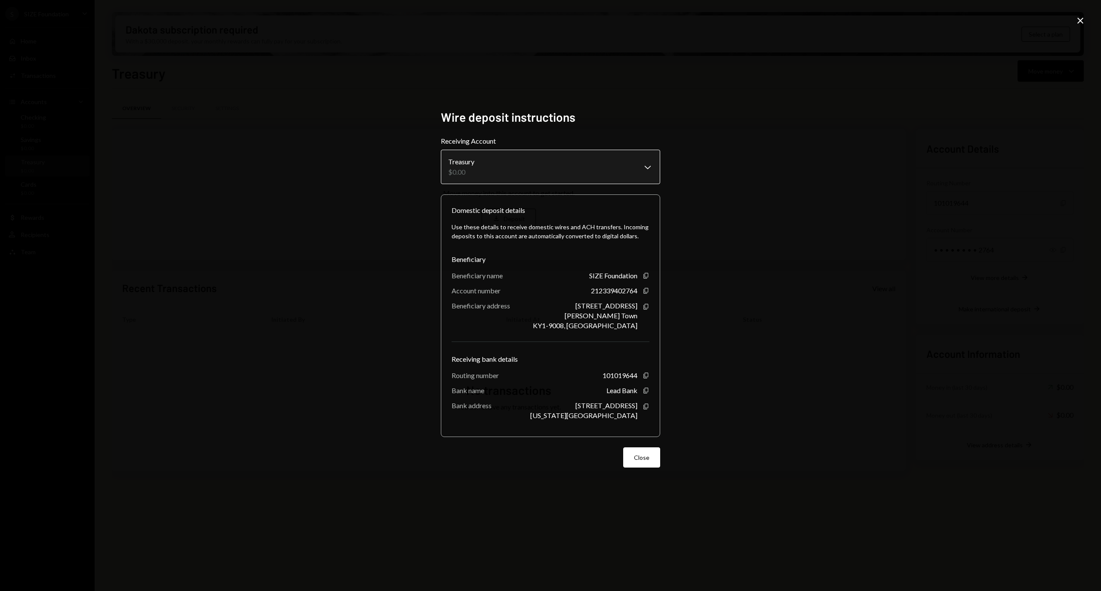
click at [621, 179] on body "**********" at bounding box center [550, 295] width 1101 height 591
click at [762, 253] on div "**********" at bounding box center [550, 295] width 1101 height 591
click at [639, 454] on button "Close" at bounding box center [641, 457] width 37 height 20
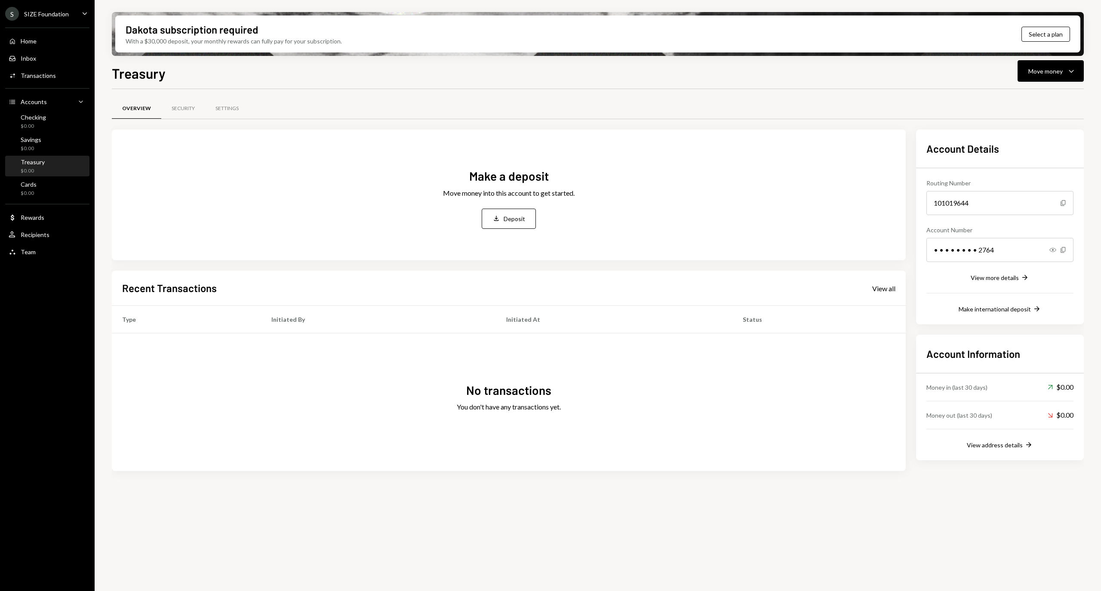
click at [1035, 83] on div "Treasury Move money Caret Down Overview Security Settings Make a deposit Move m…" at bounding box center [598, 352] width 972 height 579
click at [1038, 65] on button "Move money Caret Down" at bounding box center [1051, 71] width 66 height 22
click at [1025, 138] on div "Deposit" at bounding box center [1043, 135] width 63 height 9
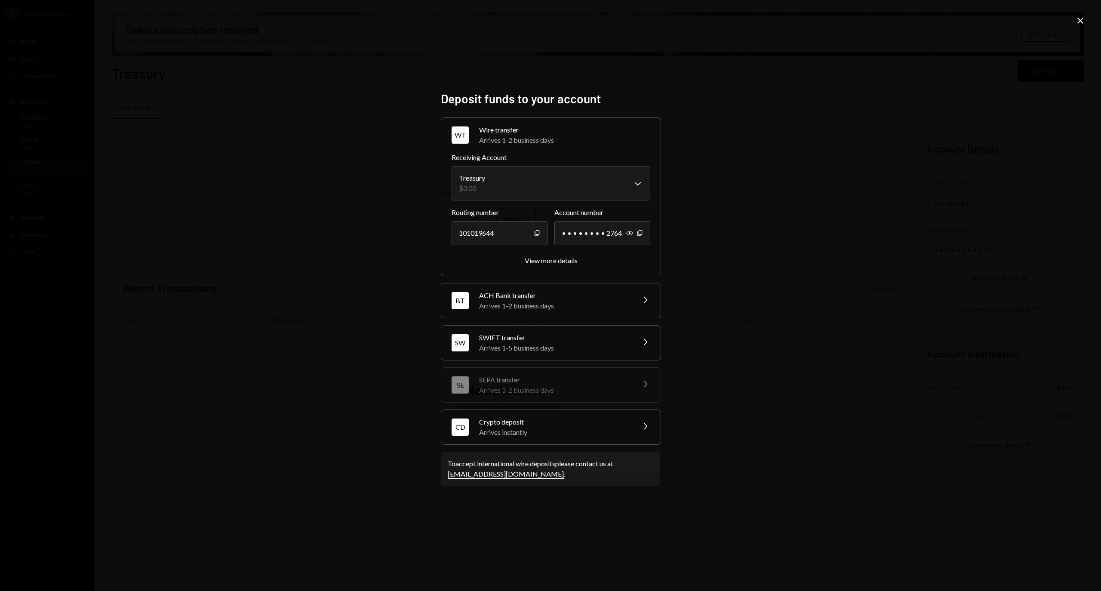
click at [520, 348] on div "Arrives 1-5 business days" at bounding box center [554, 348] width 151 height 10
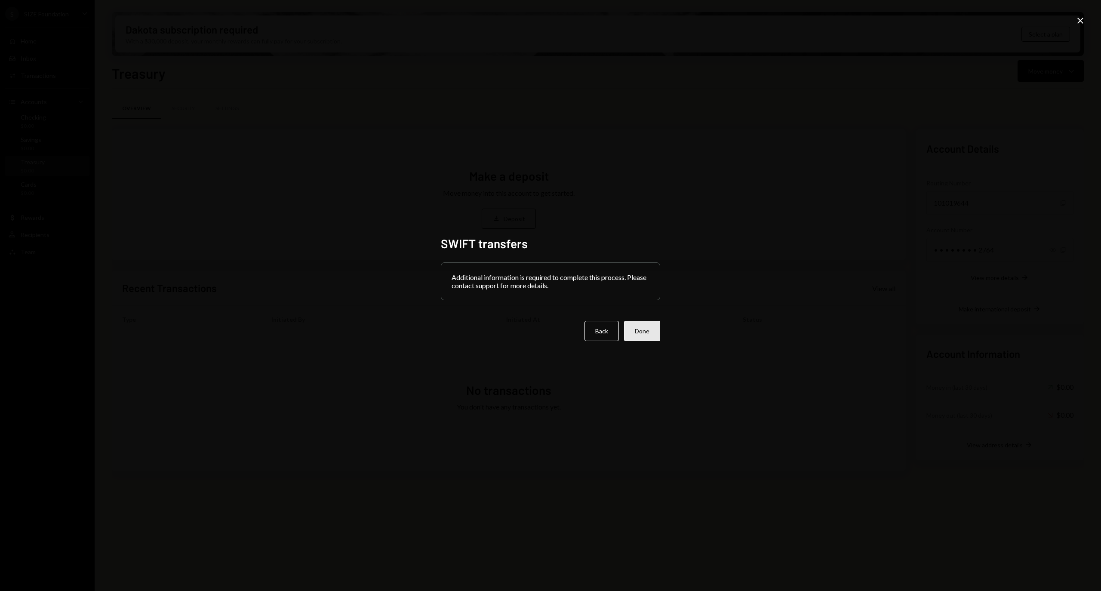
click at [644, 329] on button "Done" at bounding box center [642, 331] width 36 height 20
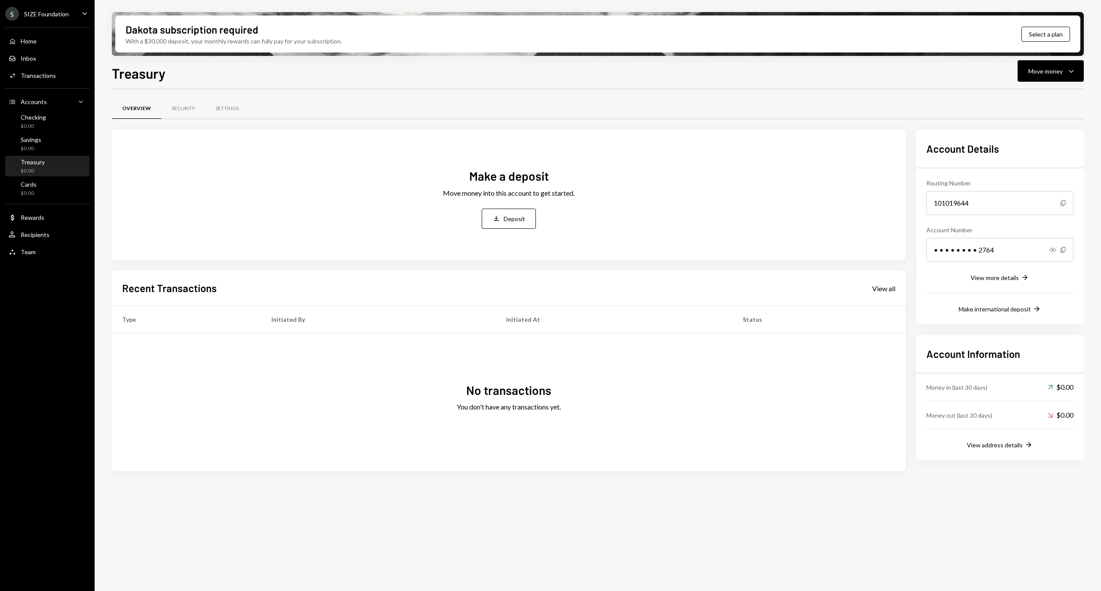
click at [66, 4] on ul "S SIZE Foundation Caret Down Home Home Inbox Inbox Activities Transactions Acco…" at bounding box center [47, 130] width 95 height 261
click at [66, 9] on div "S SIZE Foundation" at bounding box center [37, 14] width 64 height 14
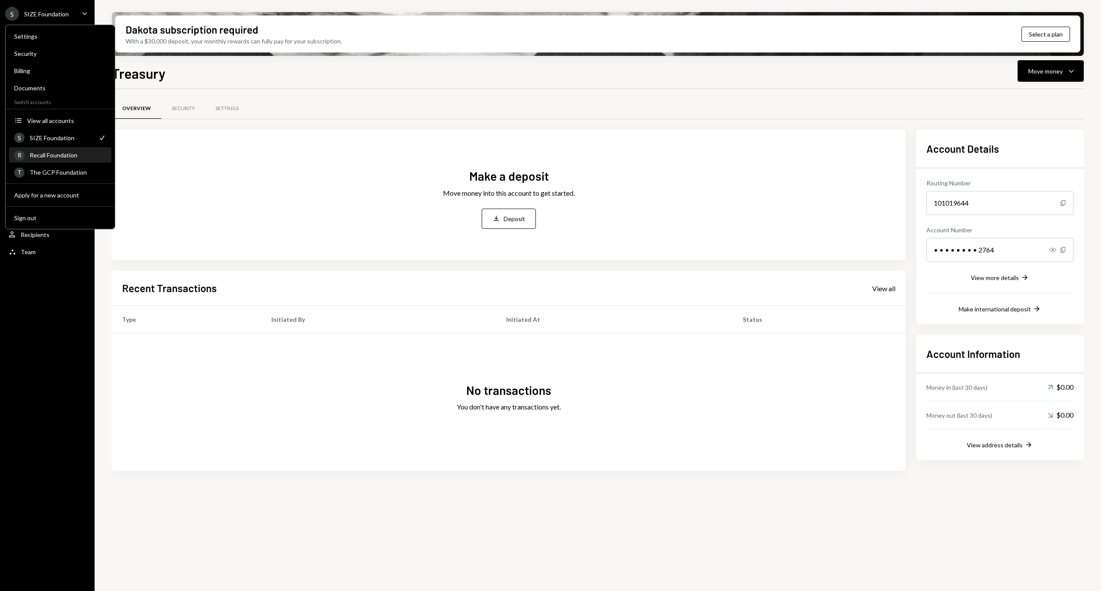
click at [78, 154] on div "Recall Foundation" at bounding box center [68, 154] width 77 height 7
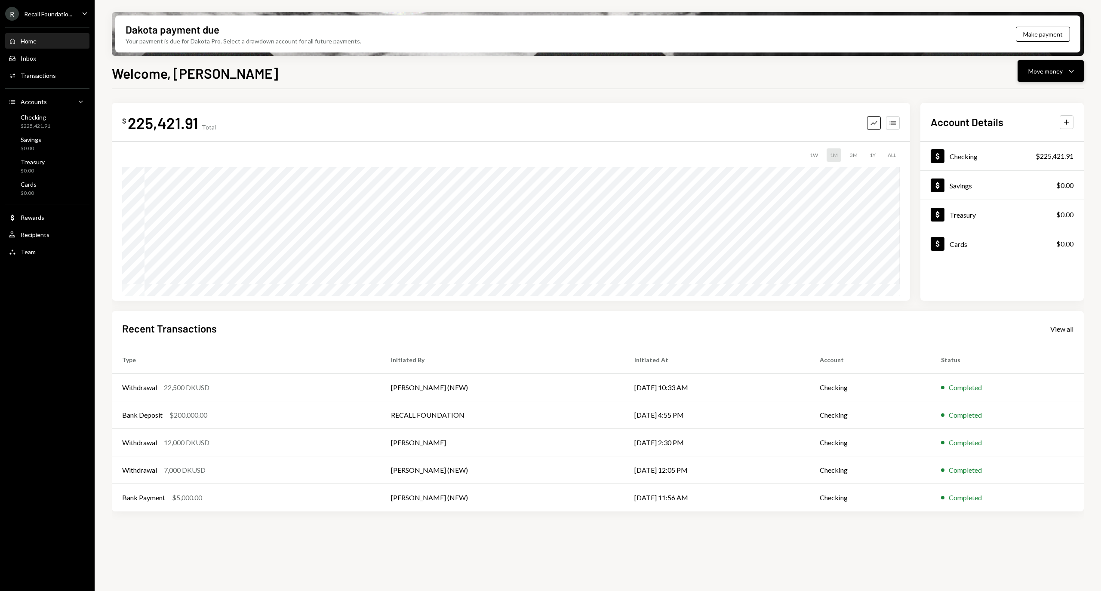
click at [1052, 69] on div "Move money" at bounding box center [1045, 71] width 34 height 9
click at [53, 78] on div "Transactions" at bounding box center [38, 75] width 35 height 7
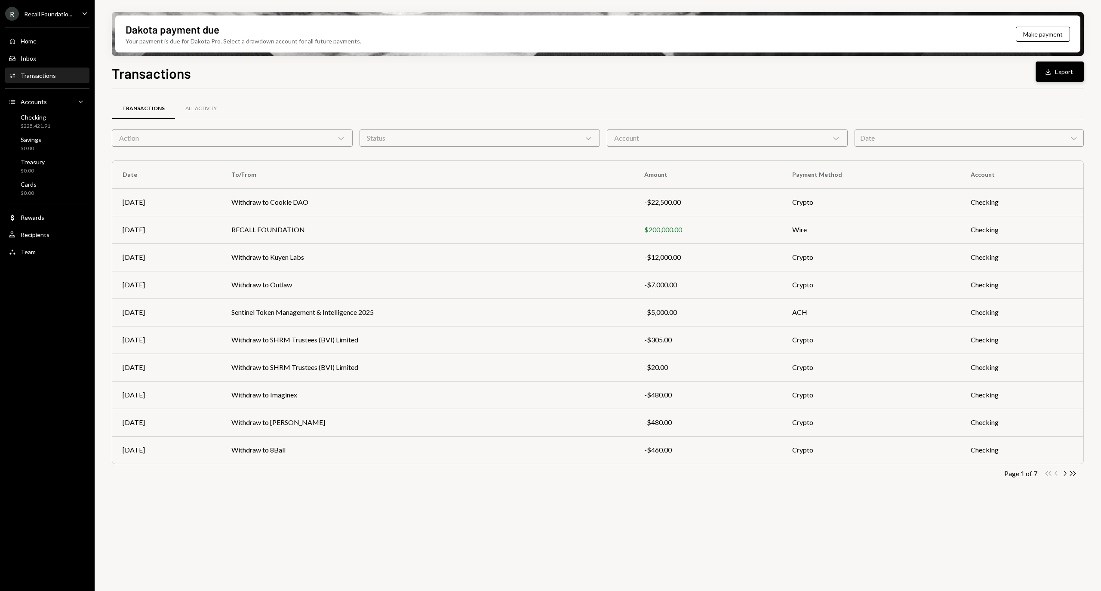
click at [1058, 72] on button "Download Export" at bounding box center [1060, 72] width 48 height 20
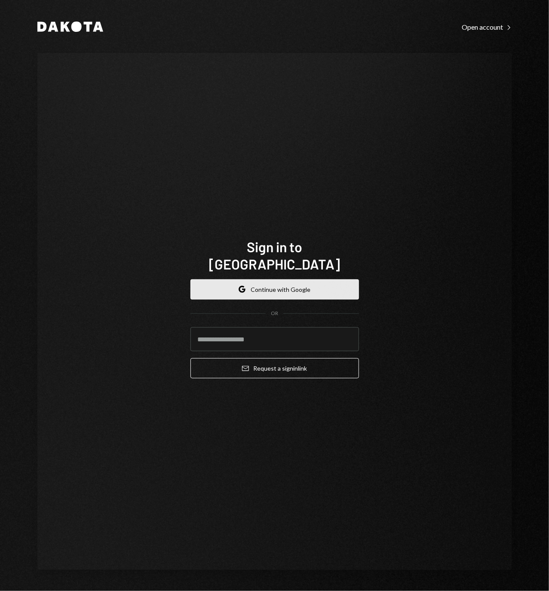
click at [298, 279] on button "Google Continue with Google" at bounding box center [275, 289] width 169 height 20
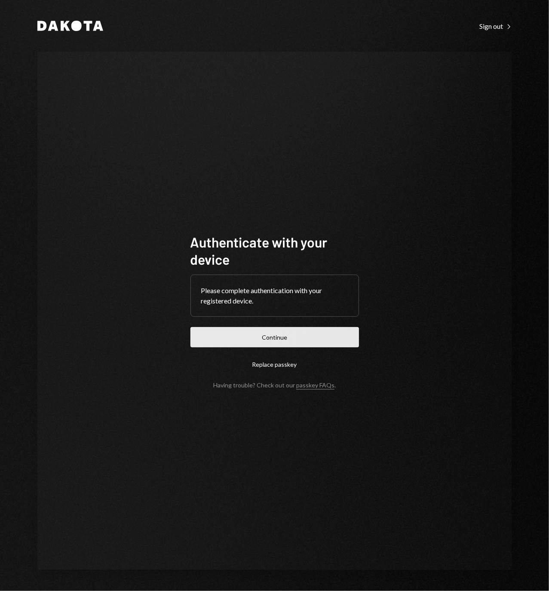
click at [260, 344] on button "Continue" at bounding box center [275, 337] width 169 height 20
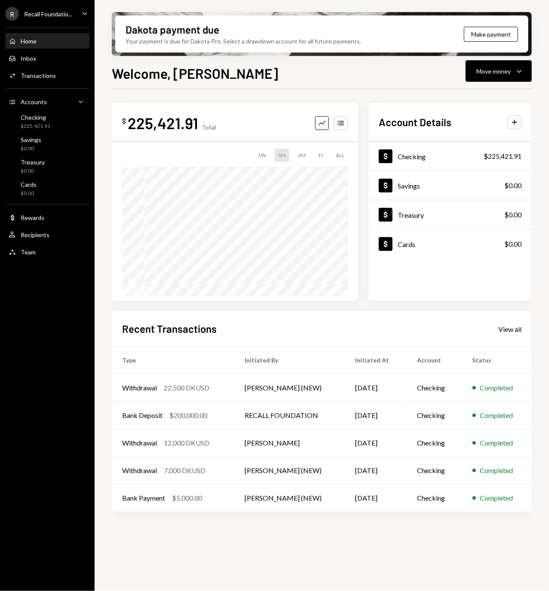
click at [67, 18] on div "R Recall Foundatio..." at bounding box center [38, 14] width 67 height 14
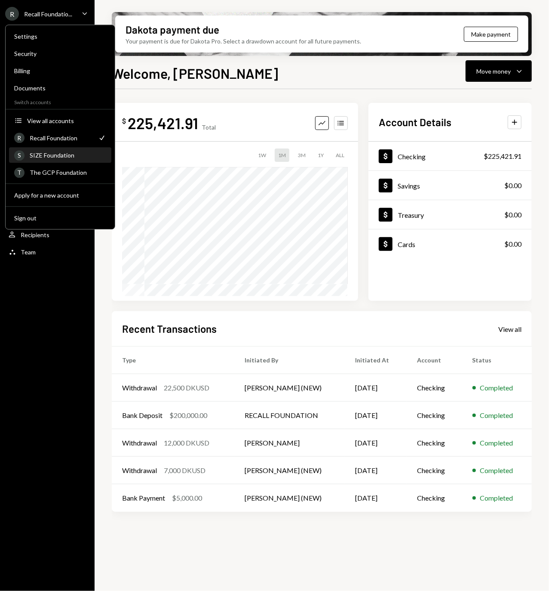
click at [60, 155] on div "SIZE Foundation" at bounding box center [68, 154] width 77 height 7
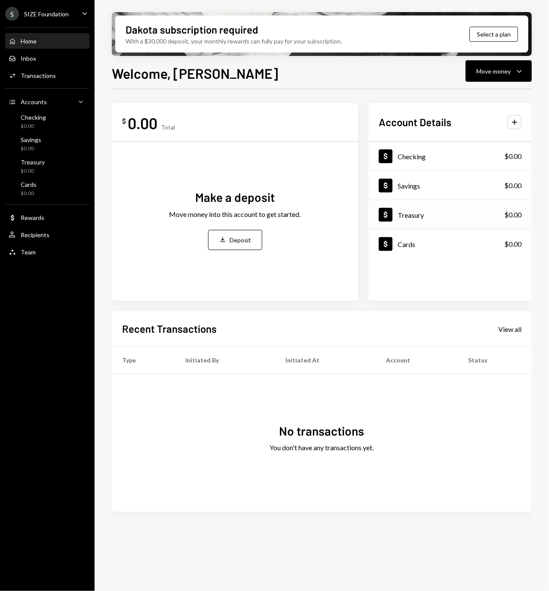
click at [436, 222] on div "Dollar Treasury $0.00" at bounding box center [450, 215] width 163 height 28
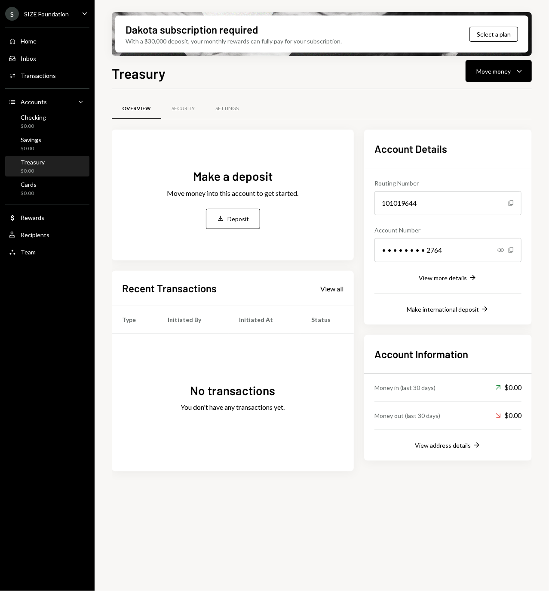
drag, startPoint x: 219, startPoint y: 215, endPoint x: 249, endPoint y: 150, distance: 71.6
click at [249, 150] on div "Make a deposit Move money into this account to get started. Deposit Deposit" at bounding box center [232, 198] width 221 height 107
click at [226, 106] on div "Settings" at bounding box center [226, 108] width 23 height 7
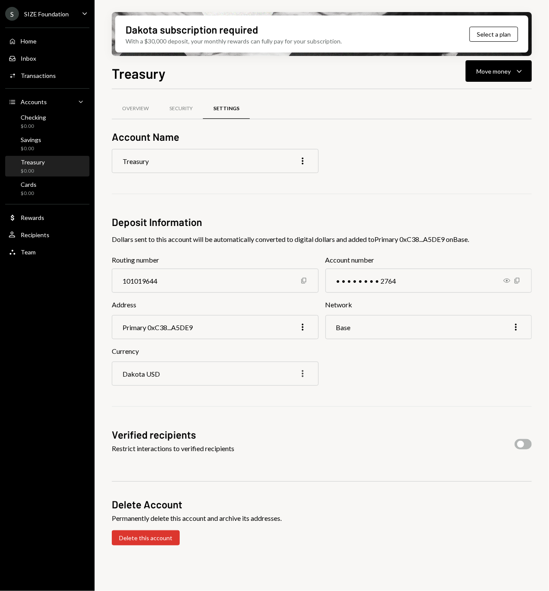
click at [303, 374] on icon "button" at bounding box center [303, 373] width 2 height 7
click at [284, 390] on div "Edit" at bounding box center [282, 391] width 43 height 15
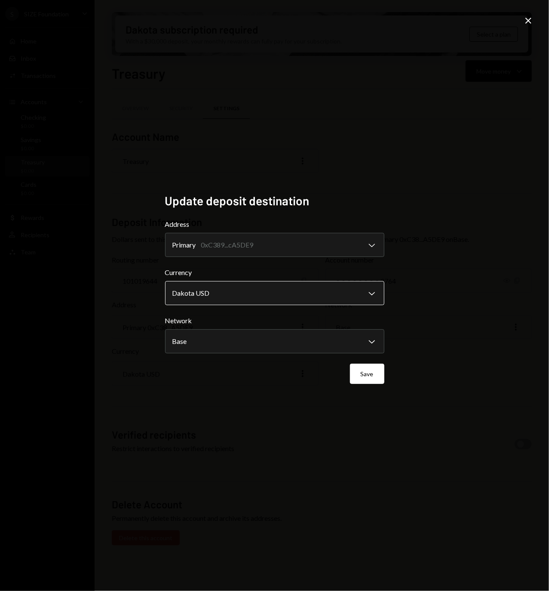
click at [275, 297] on body "S SIZE Foundation Caret Down Home Home Inbox Inbox Activities Transactions Acco…" at bounding box center [274, 295] width 549 height 591
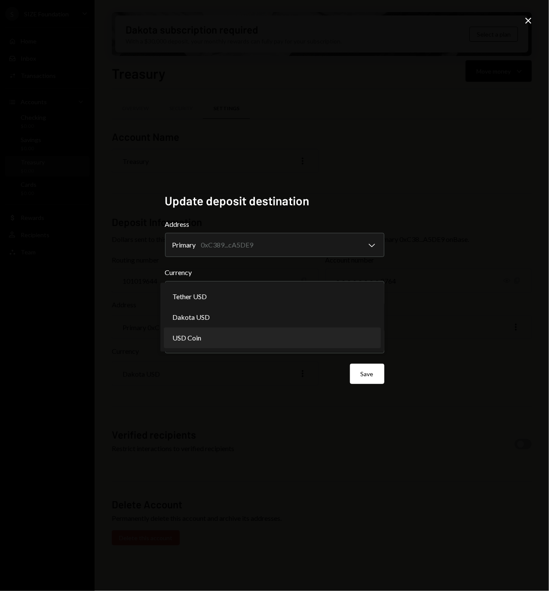
select select "****"
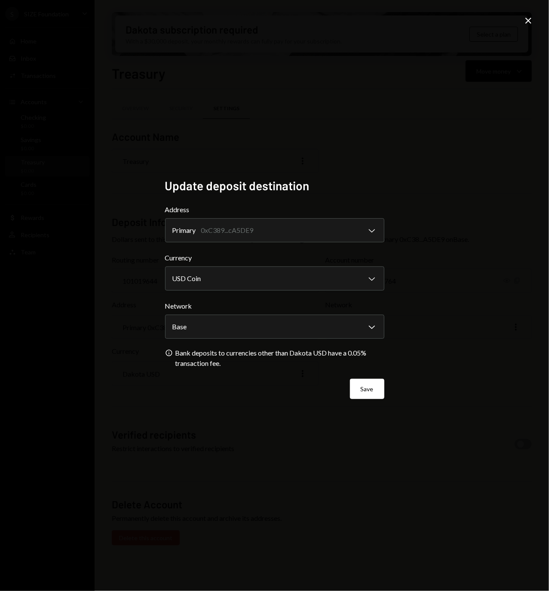
click at [358, 318] on div "Network Base Chevron Down **** ******** ********* ******** ******** *******" at bounding box center [274, 320] width 219 height 38
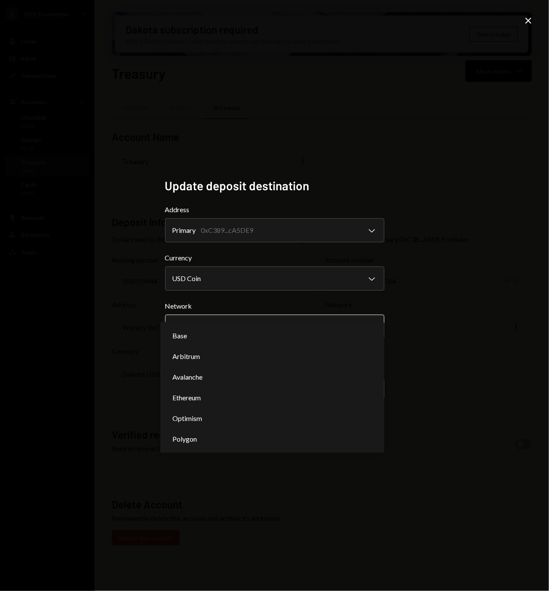
click at [359, 331] on body "S SIZE Foundation Caret Down Home Home Inbox Inbox Activities Transactions Acco…" at bounding box center [274, 295] width 549 height 591
select select "**********"
drag, startPoint x: 266, startPoint y: 409, endPoint x: 262, endPoint y: 395, distance: 15.0
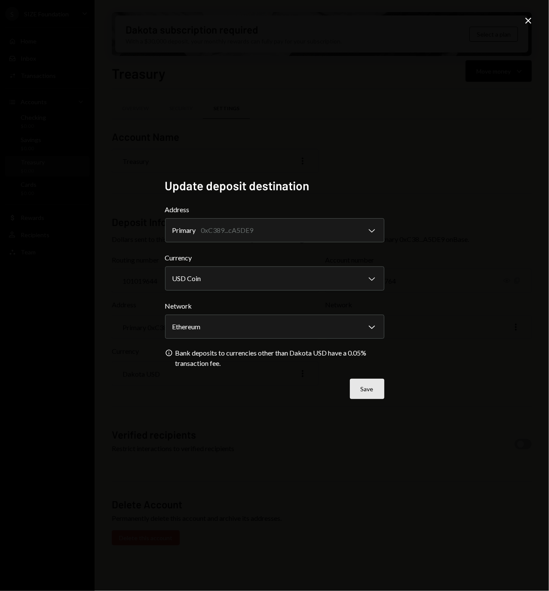
click at [365, 389] on button "Save" at bounding box center [367, 388] width 34 height 20
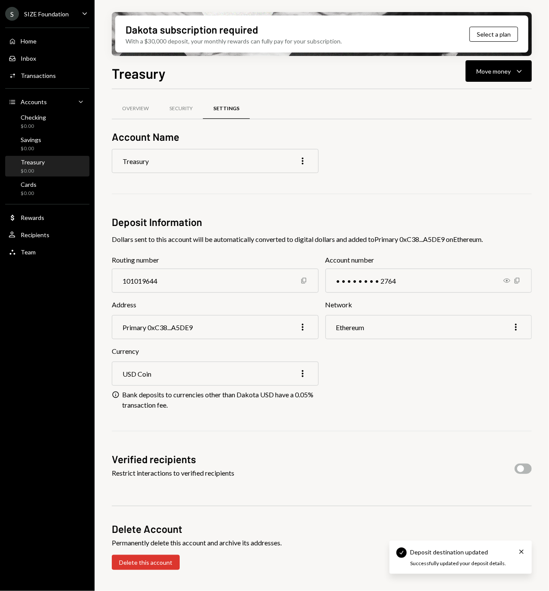
click at [471, 338] on div "Ethereum More" at bounding box center [429, 327] width 207 height 24
click at [176, 105] on div "Security" at bounding box center [180, 108] width 23 height 7
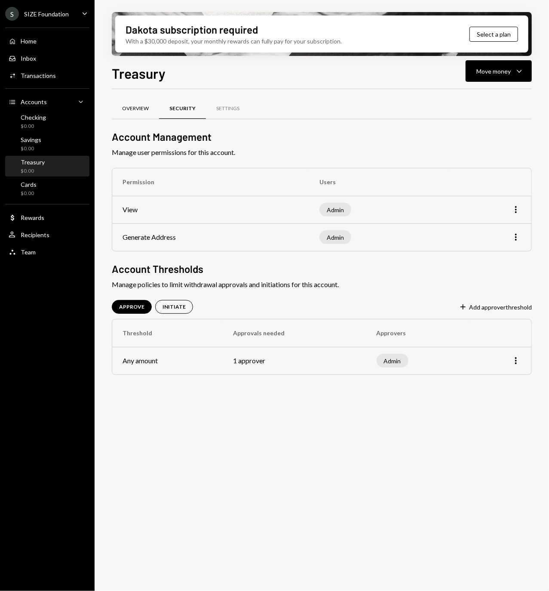
click at [140, 110] on div "Overview" at bounding box center [135, 108] width 27 height 7
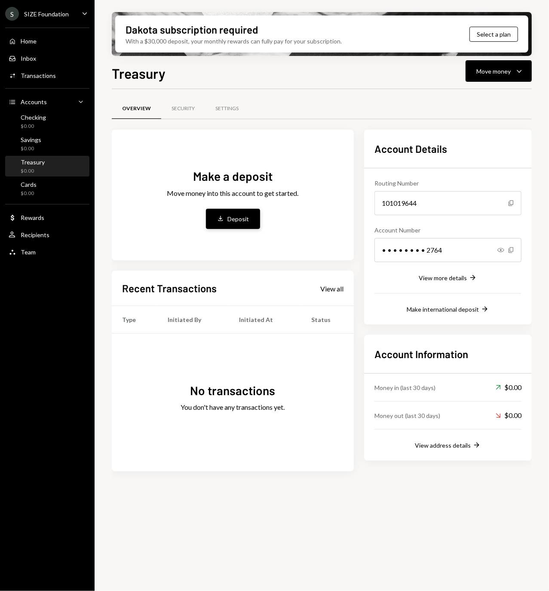
click at [242, 218] on div "Deposit" at bounding box center [239, 218] width 22 height 9
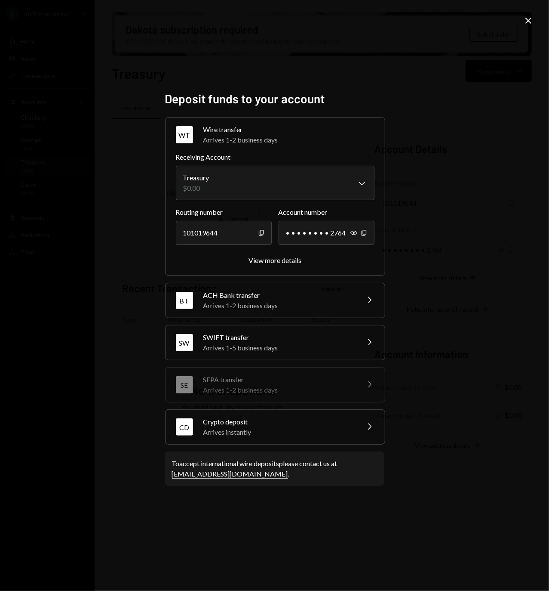
click at [332, 416] on div "Crypto deposit" at bounding box center [278, 421] width 151 height 10
